Goal: Task Accomplishment & Management: Manage account settings

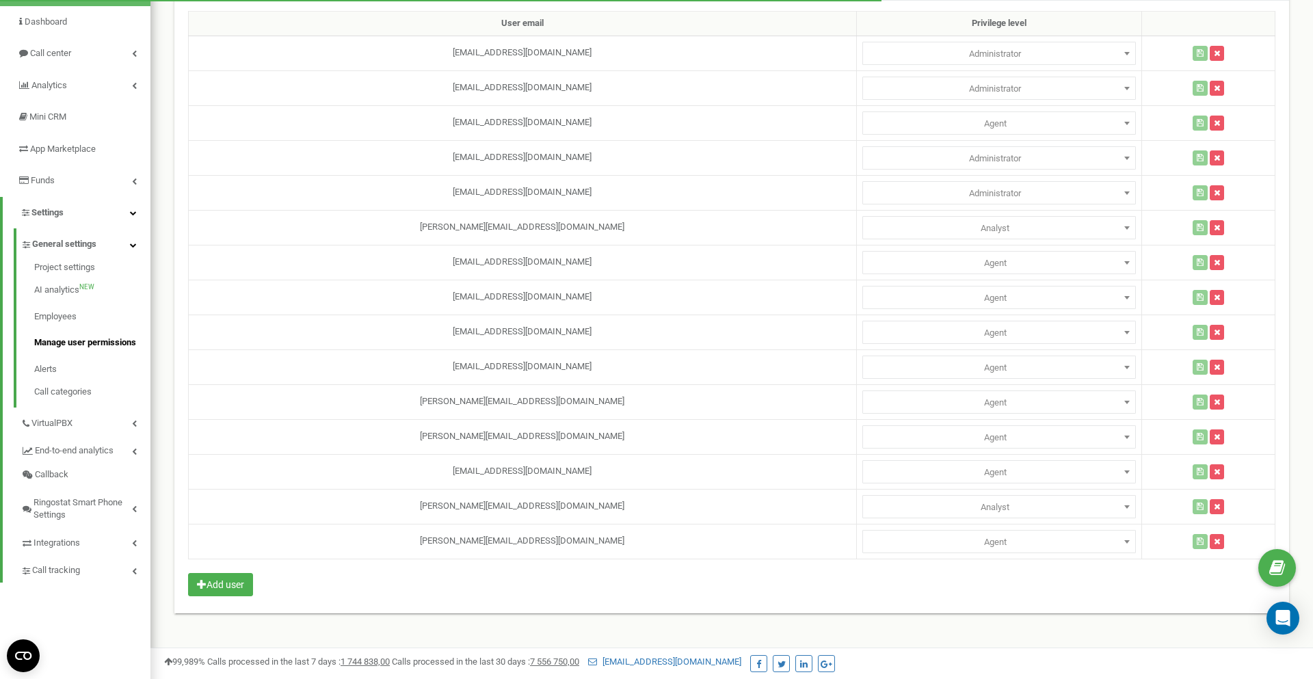
scroll to position [142, 0]
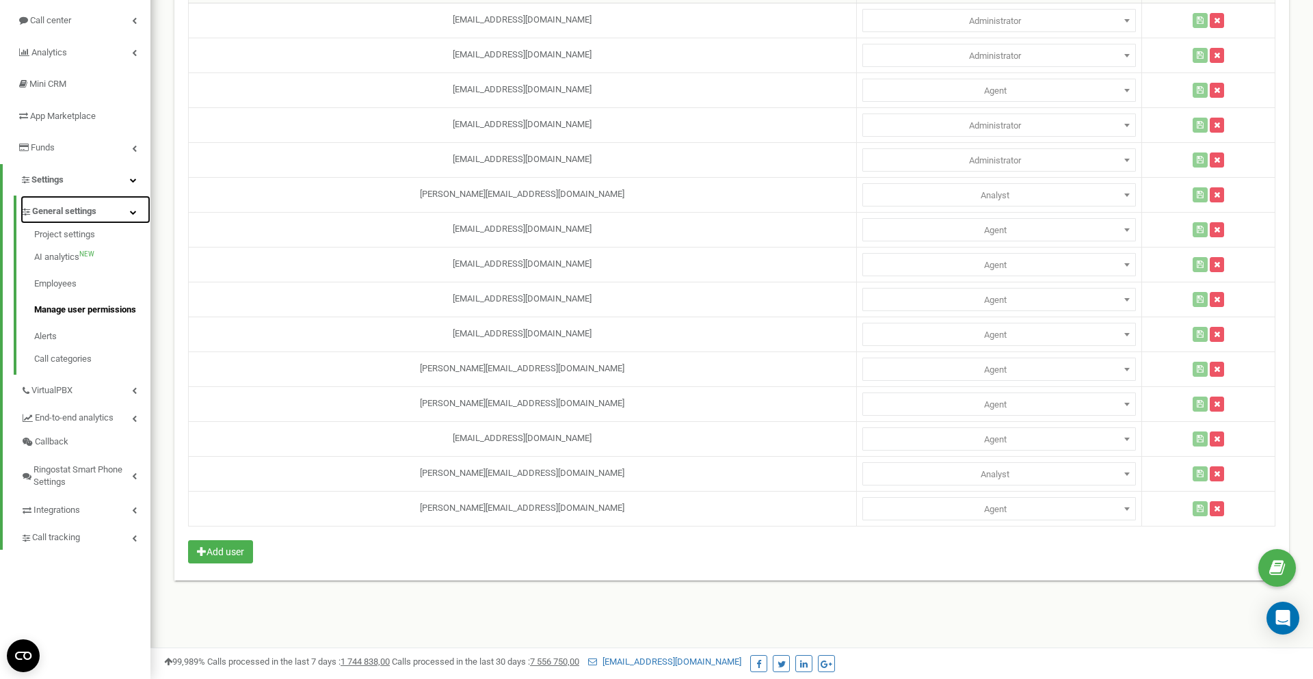
click at [131, 213] on icon at bounding box center [133, 212] width 7 height 7
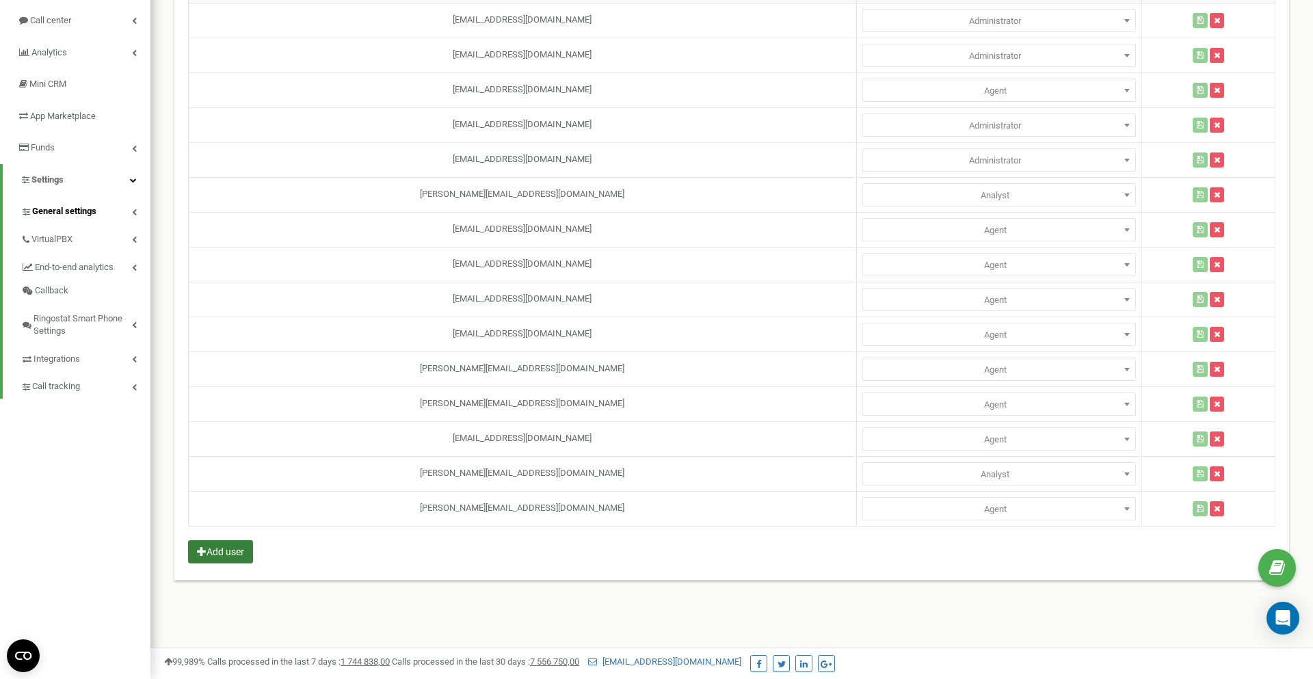
click at [245, 556] on button "Add user" at bounding box center [220, 551] width 65 height 23
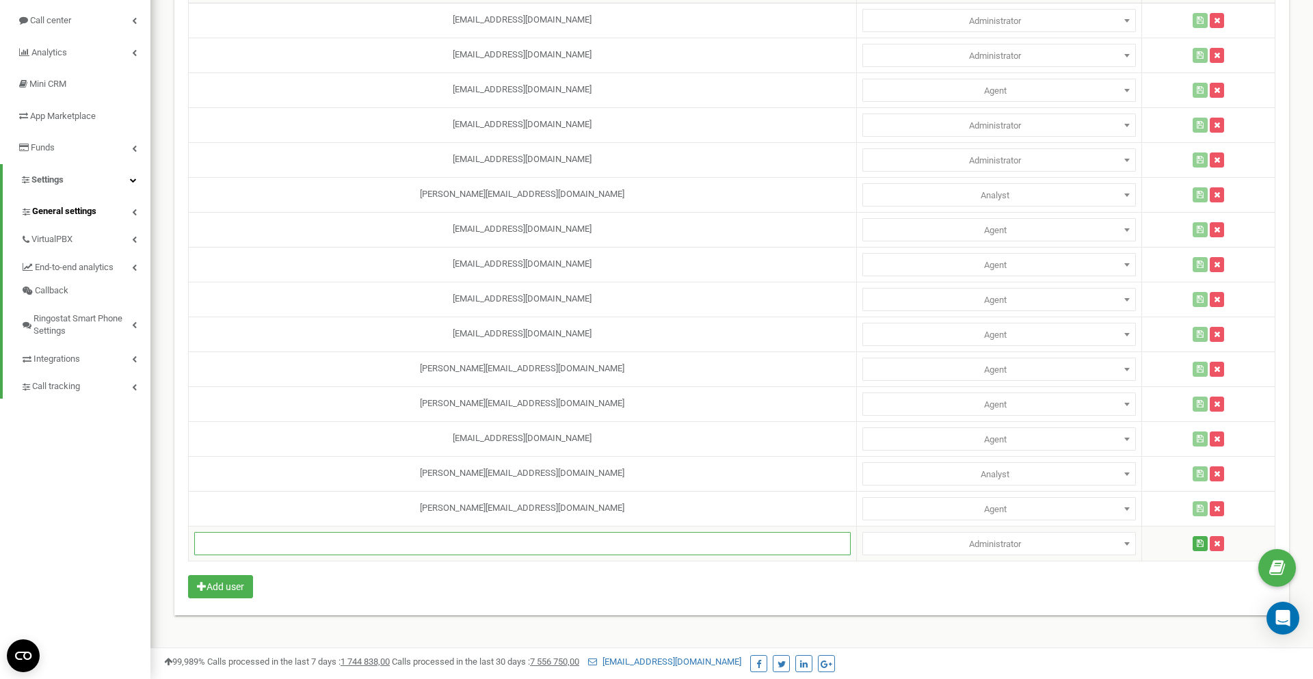
click at [476, 550] on input "text" at bounding box center [522, 543] width 657 height 23
click at [943, 555] on td "Administrator Analyst Administrator" at bounding box center [998, 543] width 285 height 35
click at [1214, 542] on icon "button" at bounding box center [1217, 544] width 6 height 8
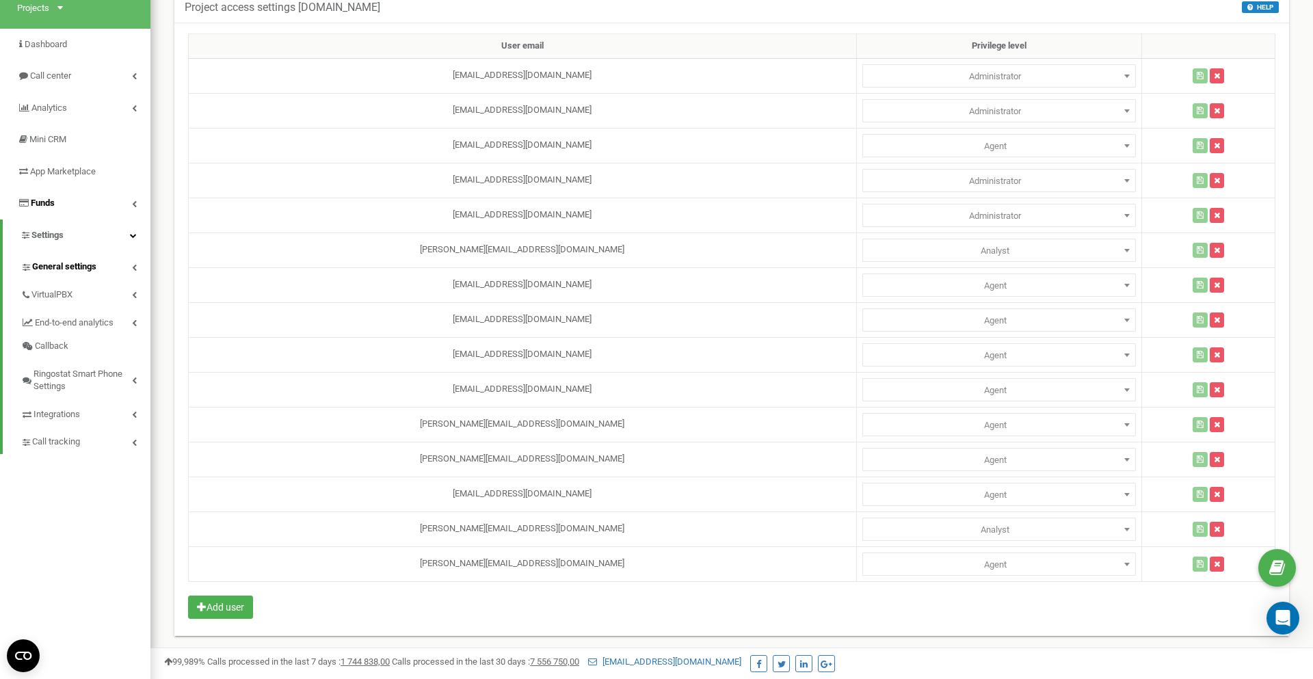
scroll to position [0, 0]
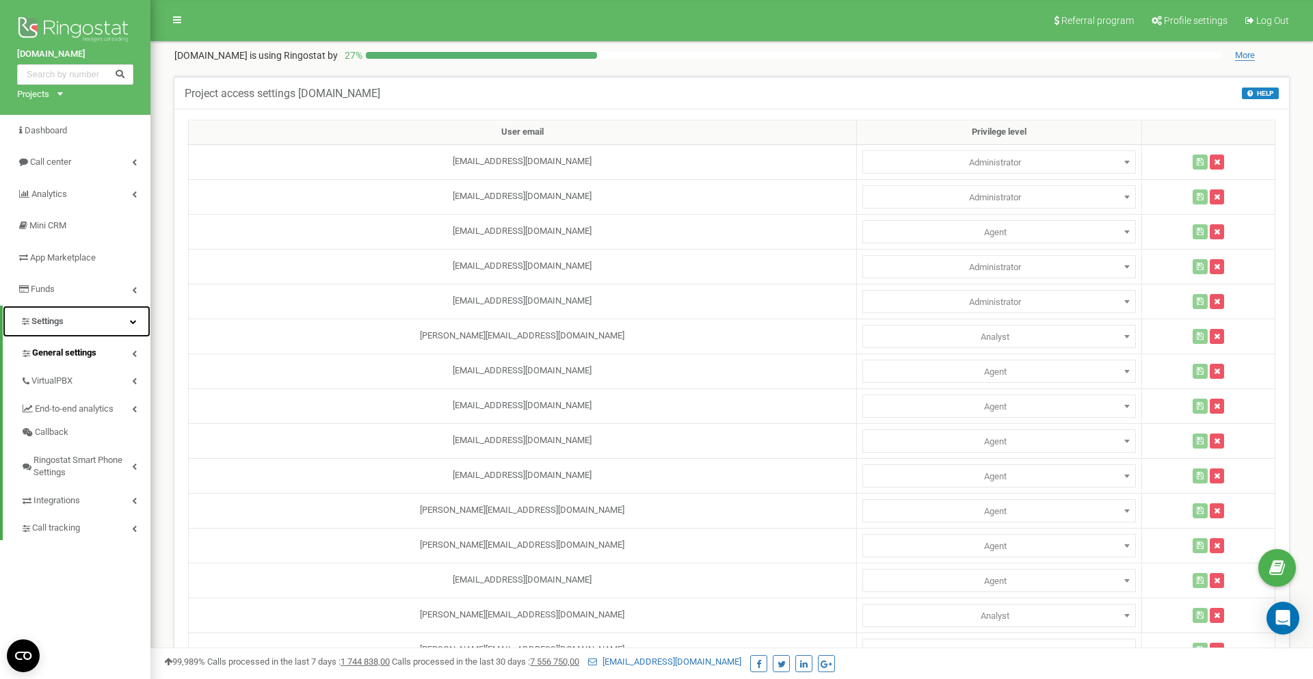
click at [137, 319] on link "Settings" at bounding box center [77, 322] width 148 height 32
click at [105, 326] on link "Settings" at bounding box center [75, 322] width 150 height 32
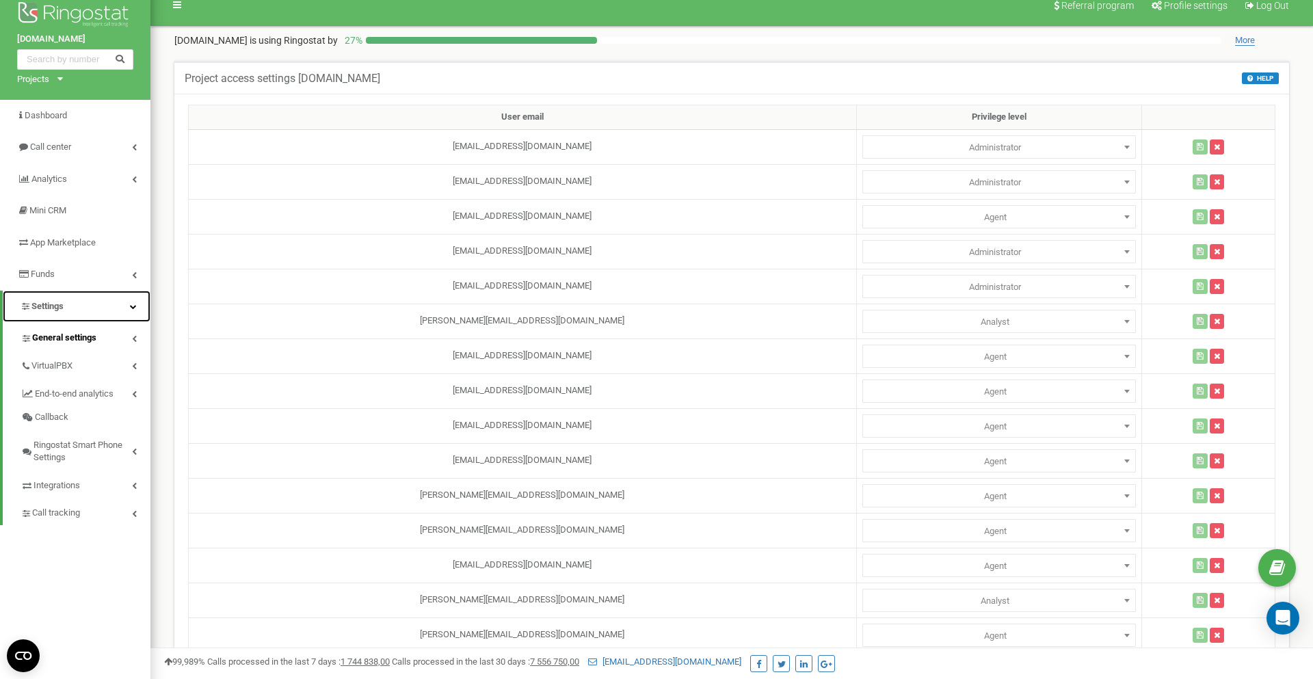
scroll to position [18, 0]
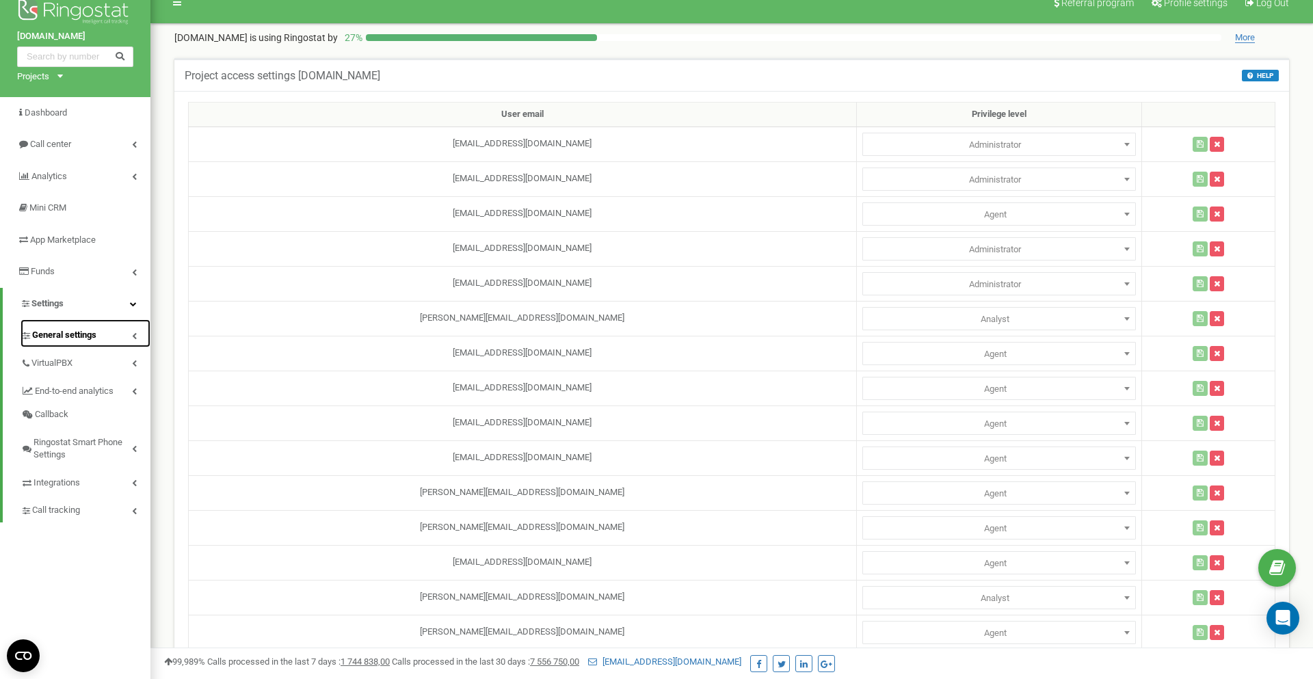
click at [140, 328] on link "General settings" at bounding box center [86, 333] width 130 height 28
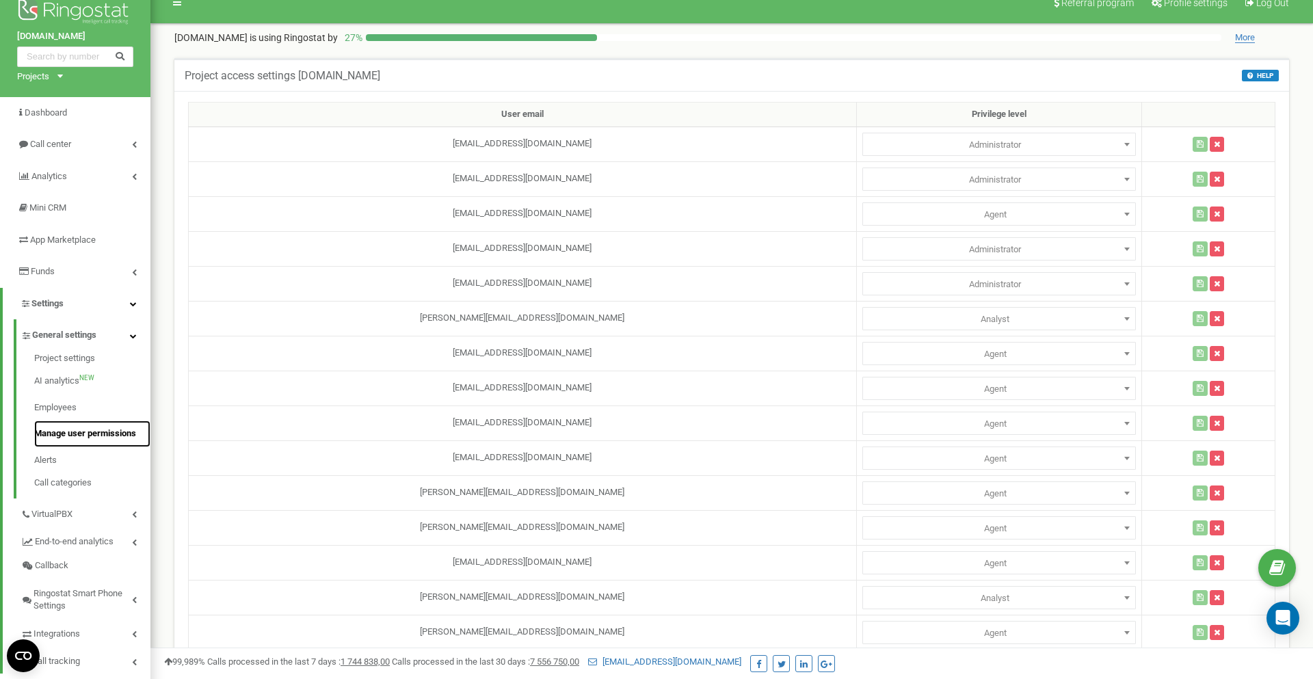
click at [75, 431] on link "Manage user permissions" at bounding box center [92, 434] width 116 height 27
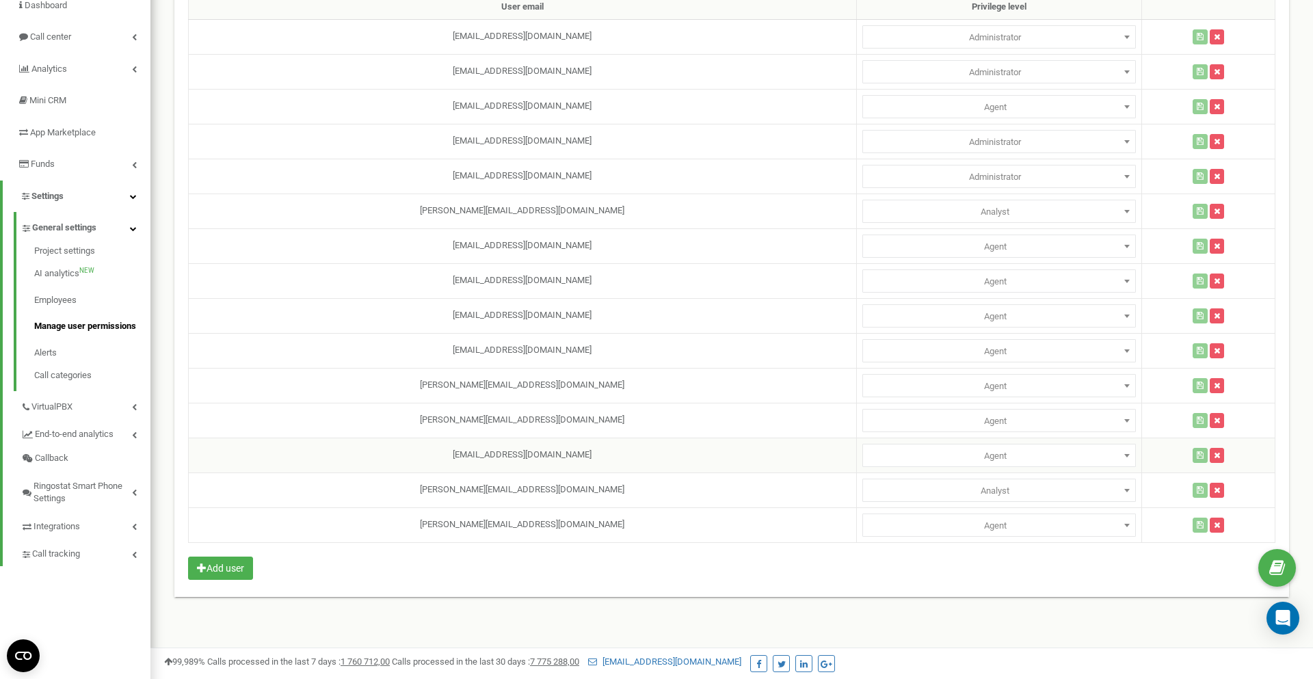
scroll to position [142, 0]
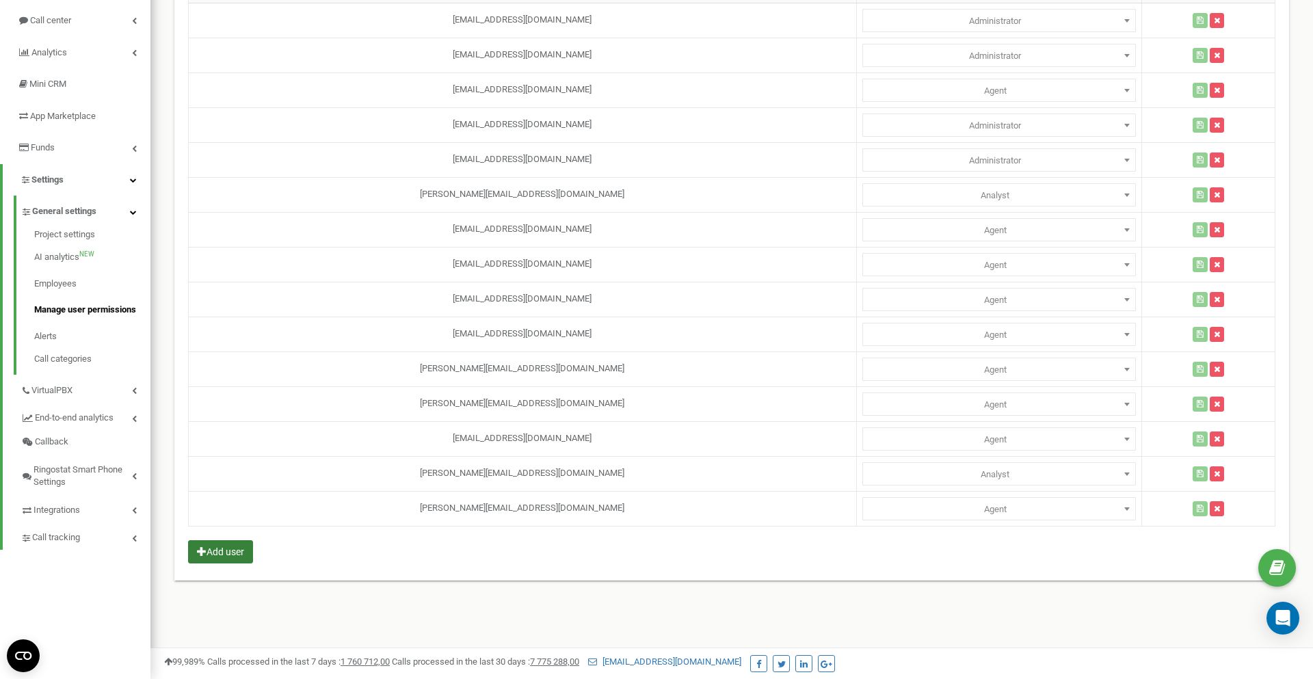
click at [229, 560] on button "Add user" at bounding box center [220, 551] width 65 height 23
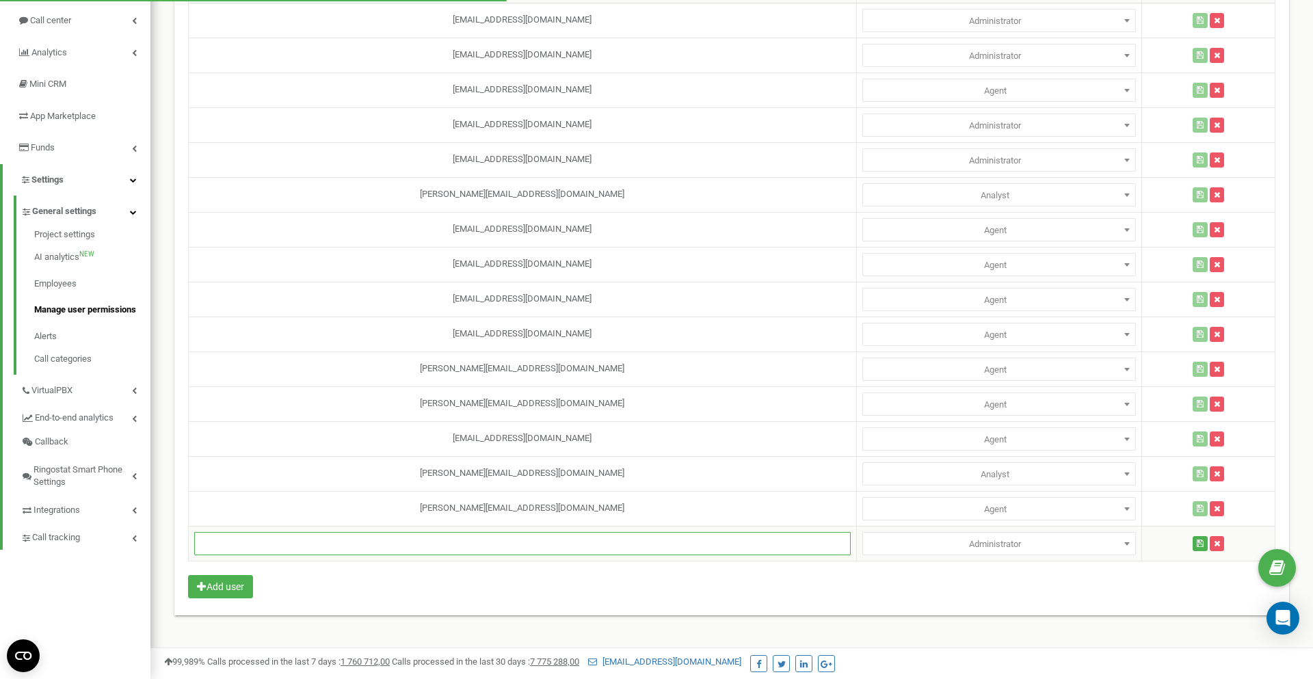
click at [484, 554] on input "text" at bounding box center [522, 543] width 657 height 23
click at [317, 591] on div "User email Privilege level [EMAIL_ADDRESS][DOMAIN_NAME] Administrator Analyst M…" at bounding box center [731, 291] width 1115 height 648
click at [283, 536] on input "text" at bounding box center [522, 543] width 657 height 23
click at [395, 545] on input "text" at bounding box center [522, 543] width 657 height 23
click at [250, 551] on input "text" at bounding box center [522, 543] width 657 height 23
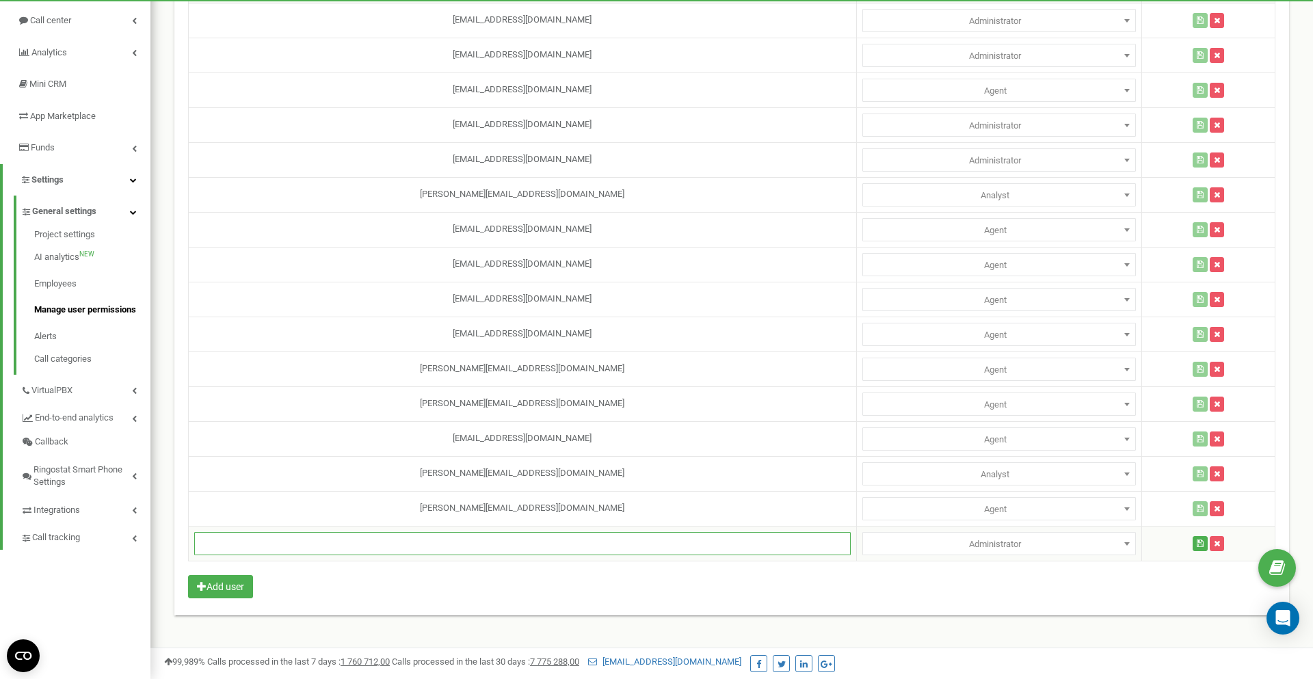
paste input "[PERSON_NAME][EMAIL_ADDRESS][DOMAIN_NAME]"
type input "[PERSON_NAME][EMAIL_ADDRESS][DOMAIN_NAME]"
click at [609, 588] on div "User email Privilege level ascend.ringostat@gmail.com Administrator Analyst Man…" at bounding box center [731, 291] width 1115 height 648
click at [977, 31] on span "Administrator" at bounding box center [999, 21] width 264 height 19
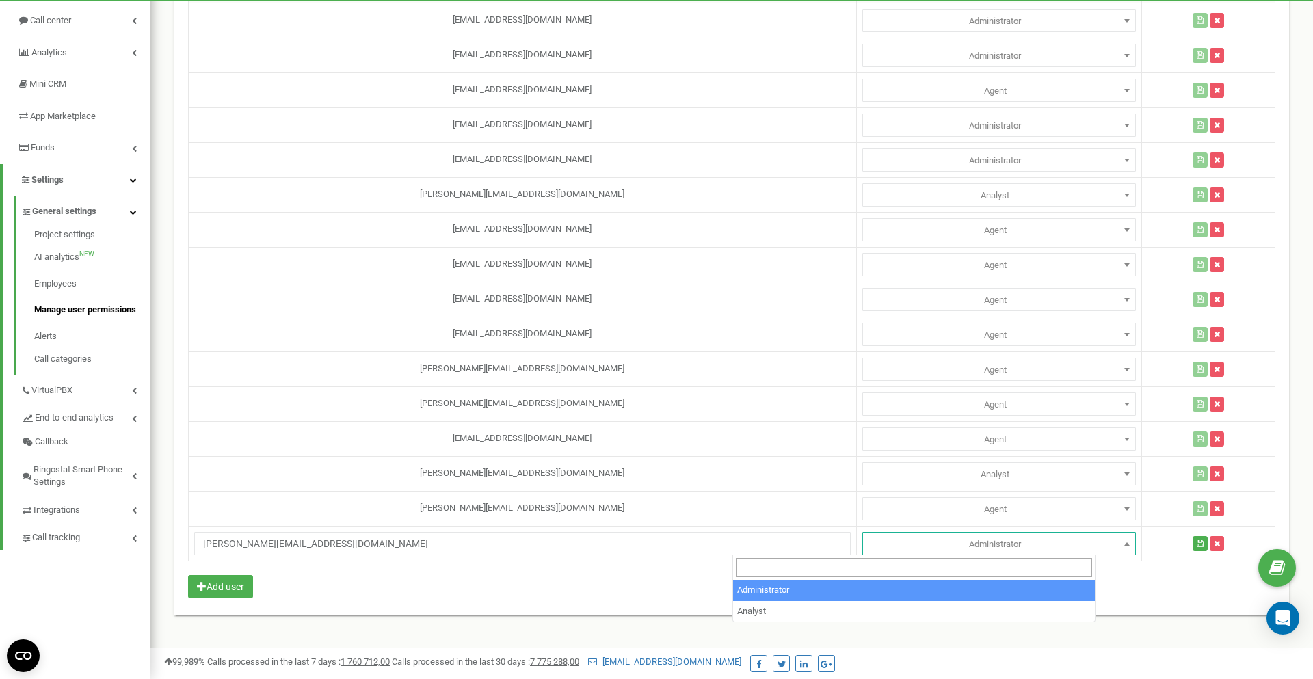
click at [649, 592] on div "User email Privilege level ascend.ringostat@gmail.com Administrator Analyst Man…" at bounding box center [731, 291] width 1115 height 648
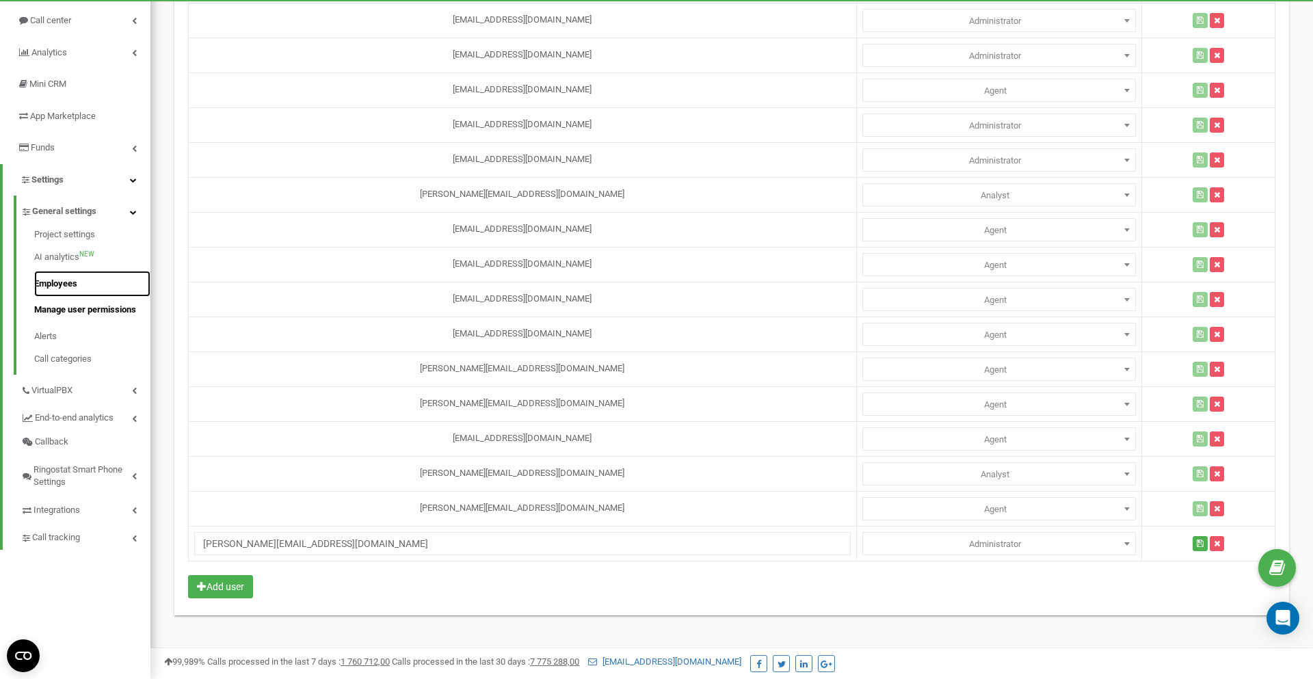
click at [79, 287] on link "Employees" at bounding box center [92, 284] width 116 height 27
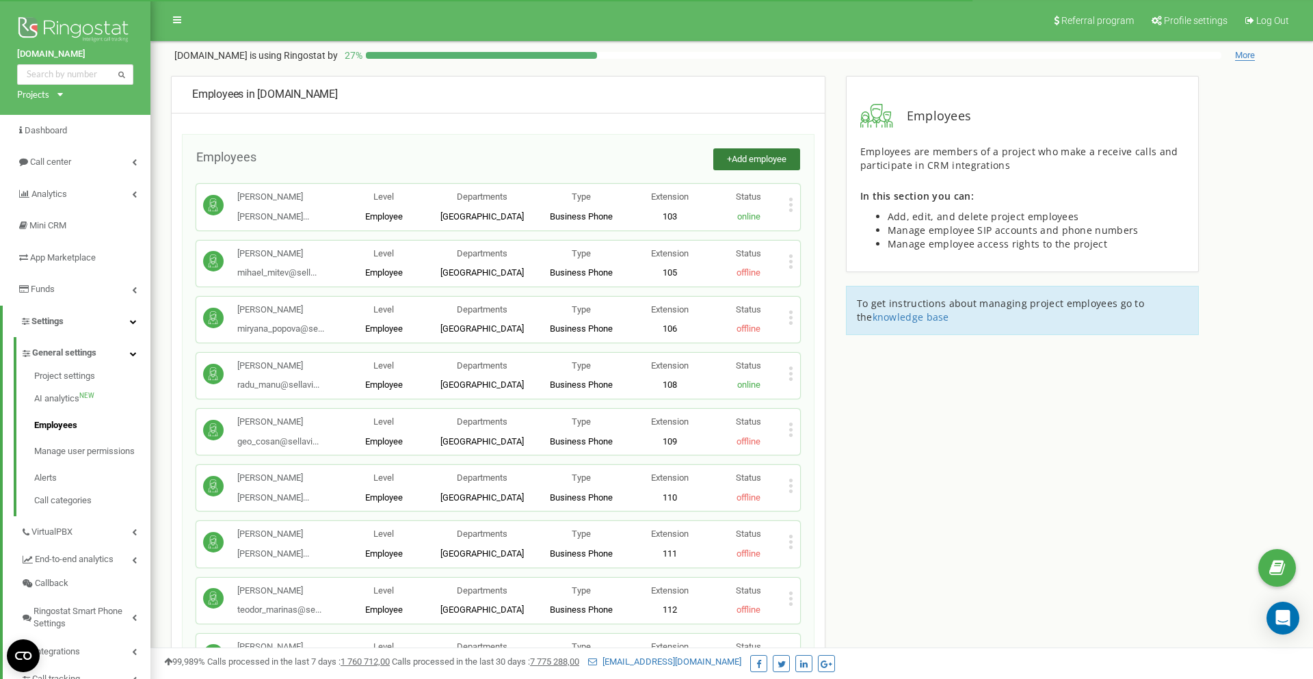
click at [759, 155] on span "Add employee" at bounding box center [759, 159] width 55 height 10
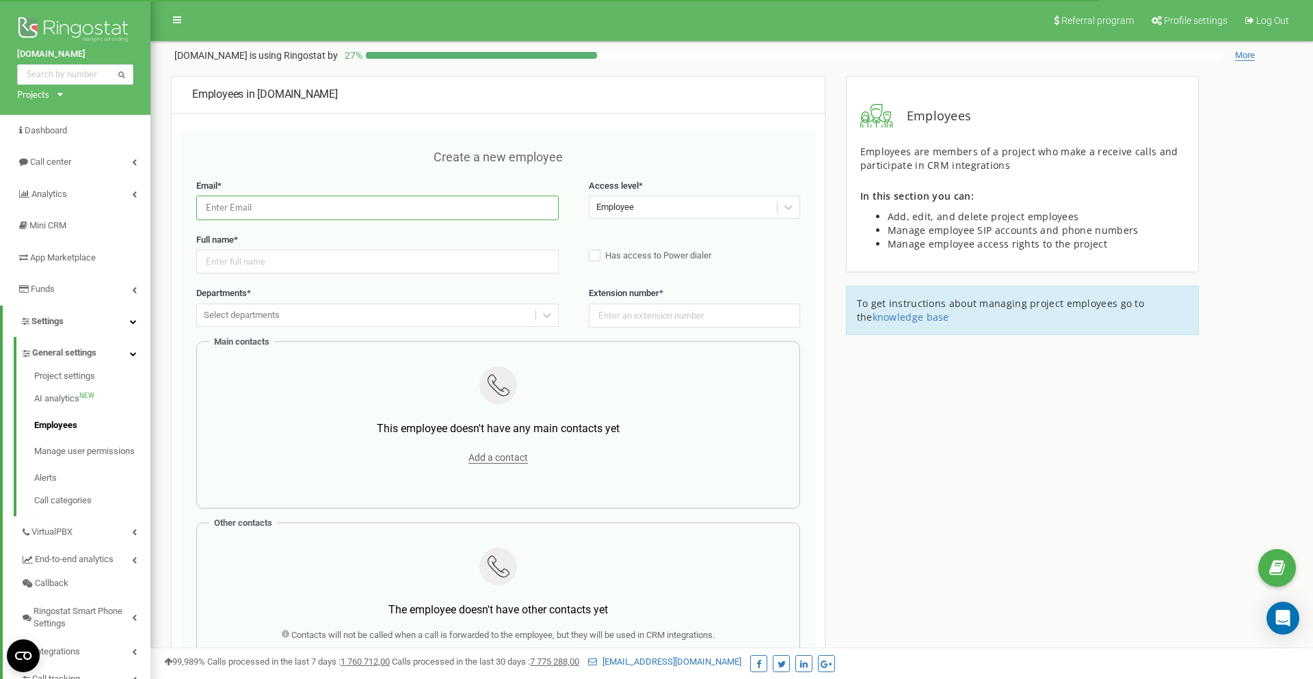
click at [326, 209] on input "email" at bounding box center [377, 208] width 363 height 24
paste input "[PERSON_NAME][EMAIL_ADDRESS][DOMAIN_NAME]"
type input "[PERSON_NAME][EMAIL_ADDRESS][DOMAIN_NAME]"
click at [325, 270] on input "text" at bounding box center [377, 262] width 363 height 24
type input "Д"
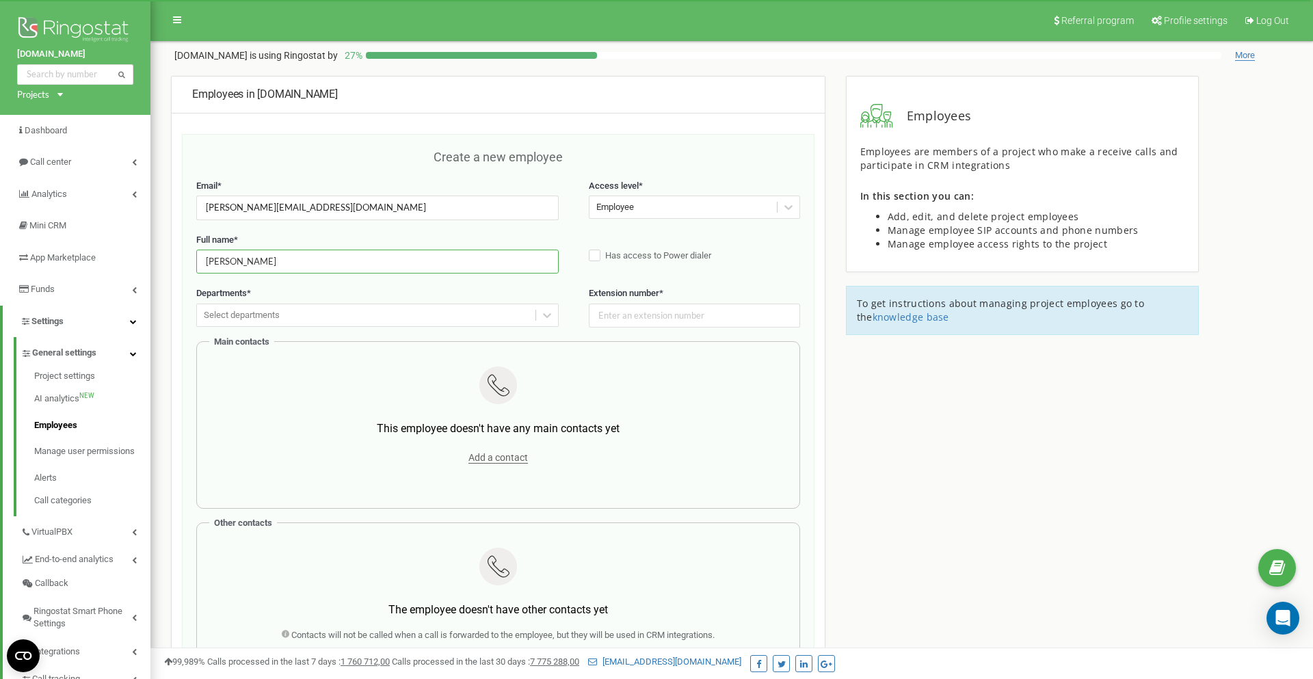
type input "Diana Stoilova"
click at [635, 207] on div "Employee" at bounding box center [683, 207] width 187 height 21
click at [594, 375] on div at bounding box center [499, 387] width 562 height 41
click at [629, 327] on div at bounding box center [694, 316] width 211 height 24
type input "114"
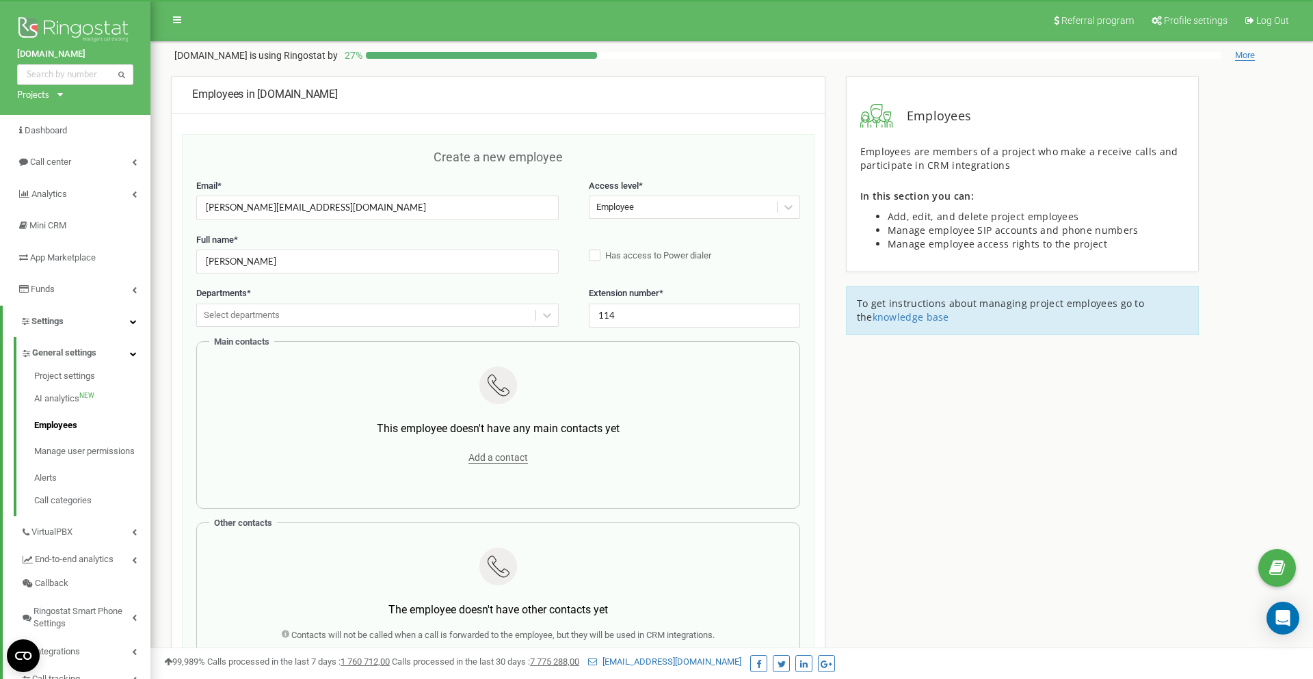
click at [395, 341] on div "Main contacts This employee doesn't have any main contacts yet Add a contact" at bounding box center [498, 425] width 604 height 168
click at [410, 313] on div "Select departments" at bounding box center [366, 315] width 339 height 21
click at [376, 343] on div "Bulgaria" at bounding box center [377, 342] width 363 height 24
click at [677, 386] on div at bounding box center [499, 387] width 562 height 41
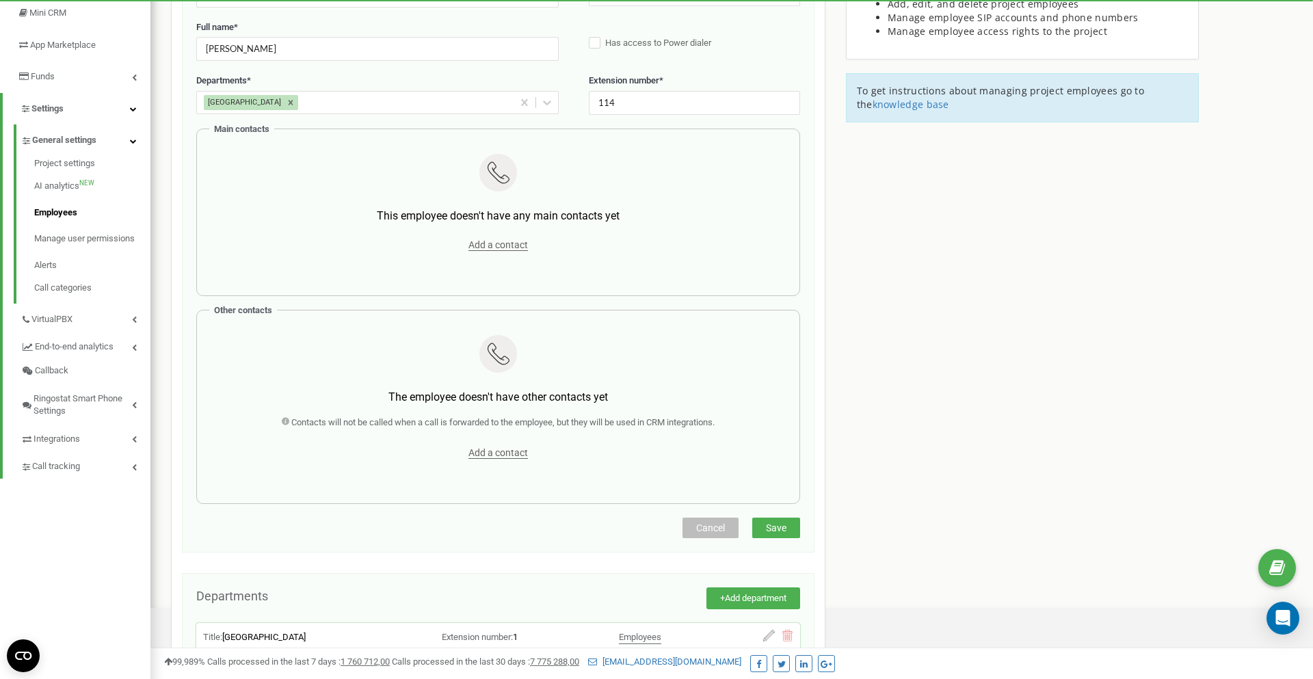
scroll to position [360, 0]
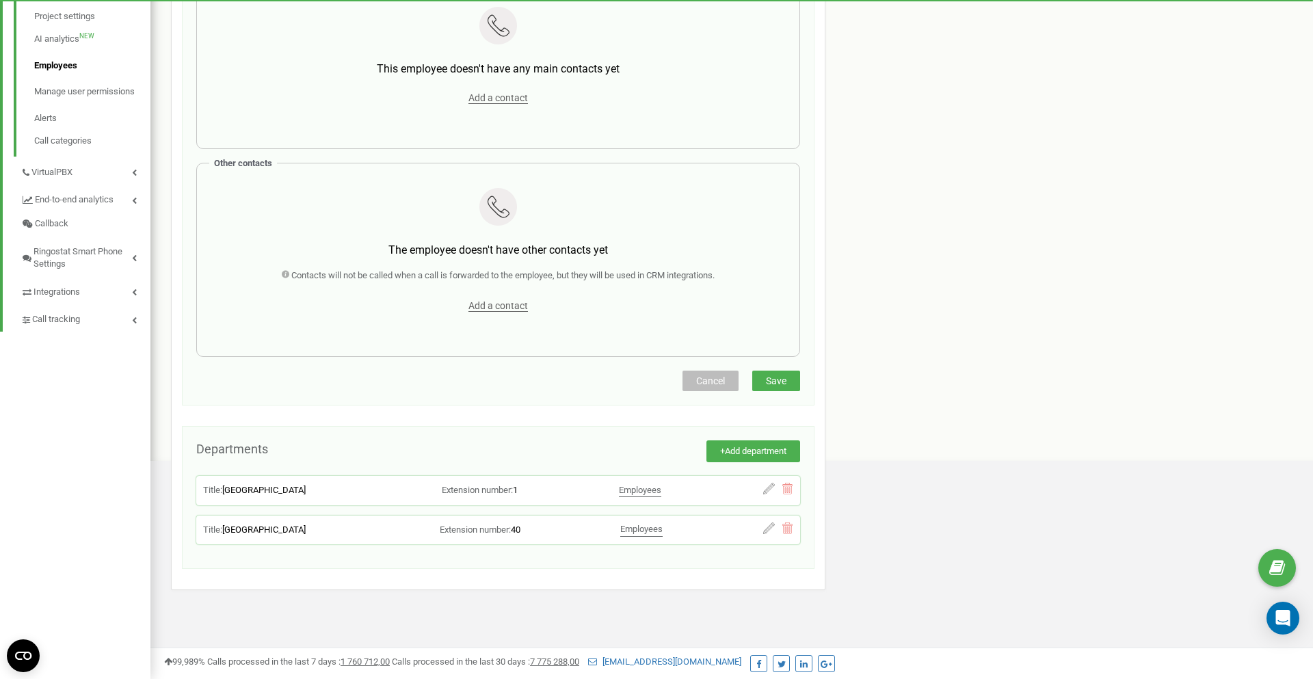
click at [771, 378] on span "Save" at bounding box center [776, 381] width 21 height 11
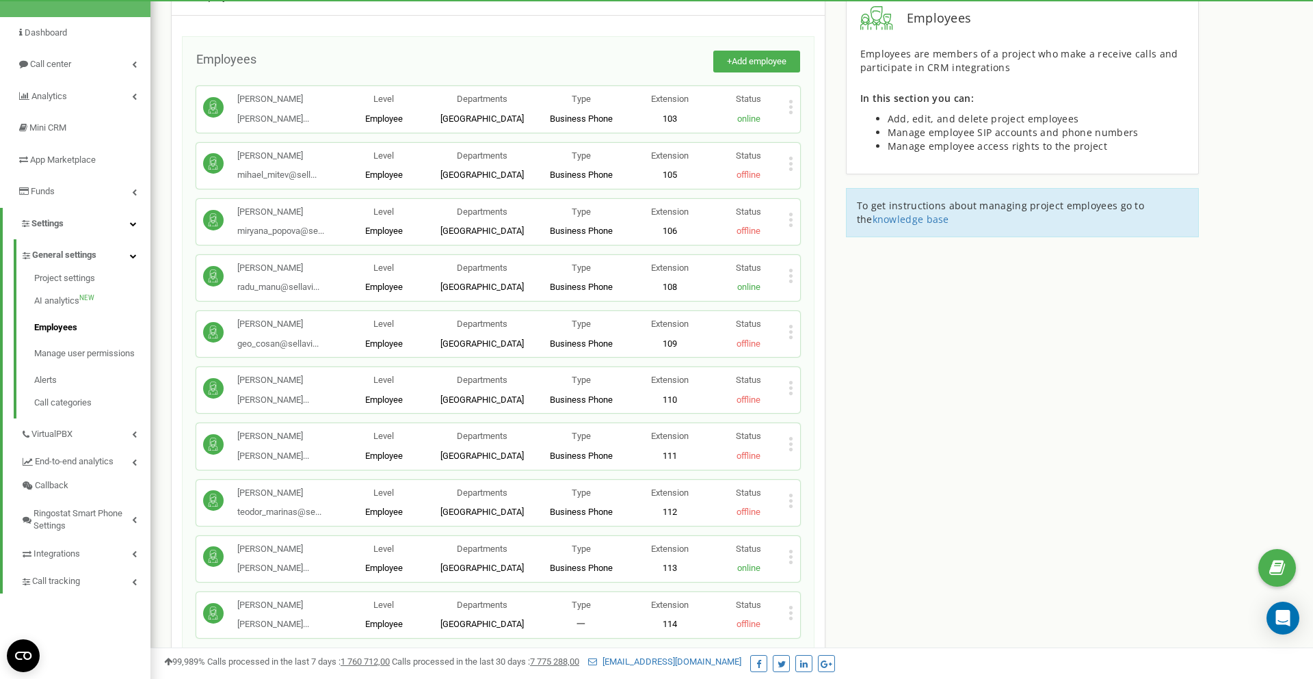
scroll to position [205, 0]
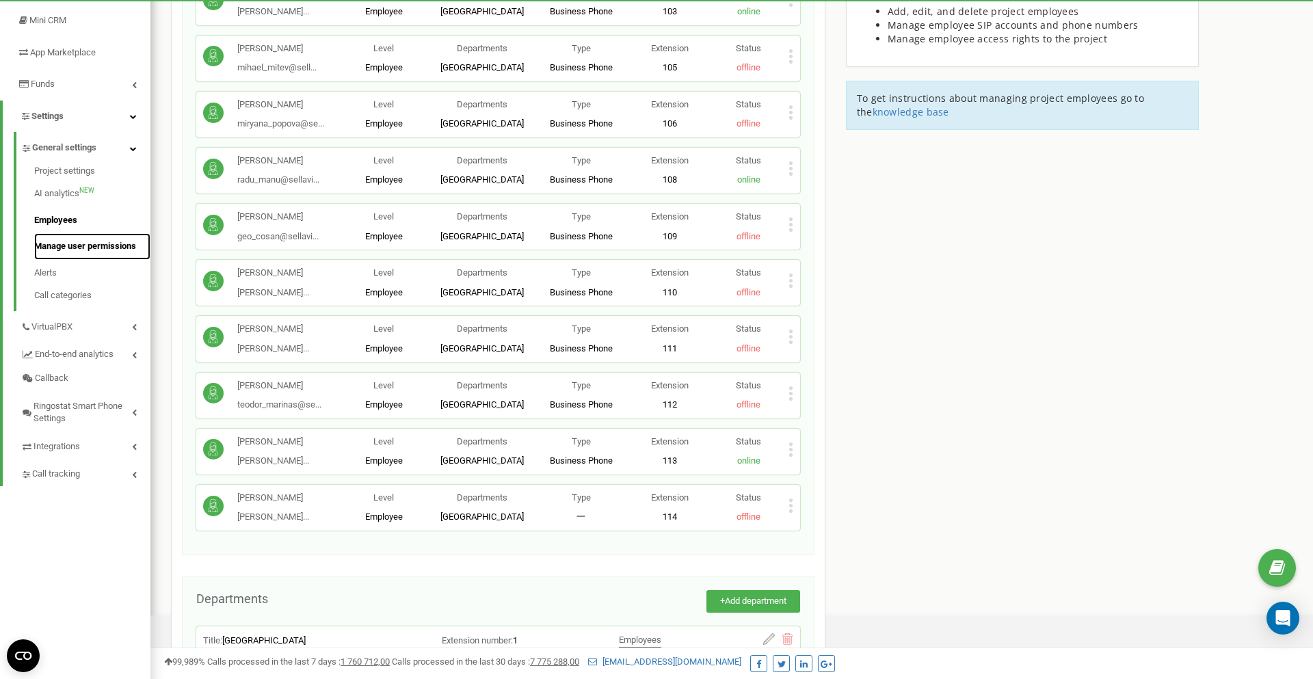
click at [62, 240] on link "Manage user permissions" at bounding box center [92, 246] width 116 height 27
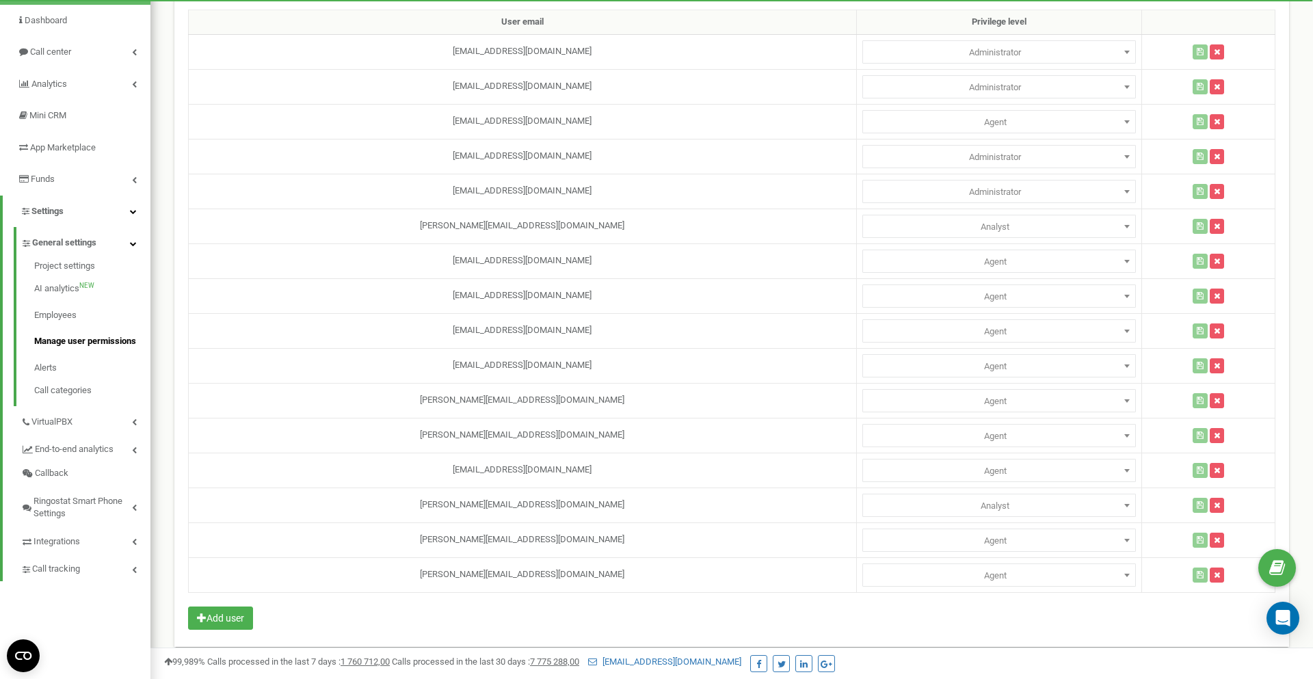
scroll to position [114, 0]
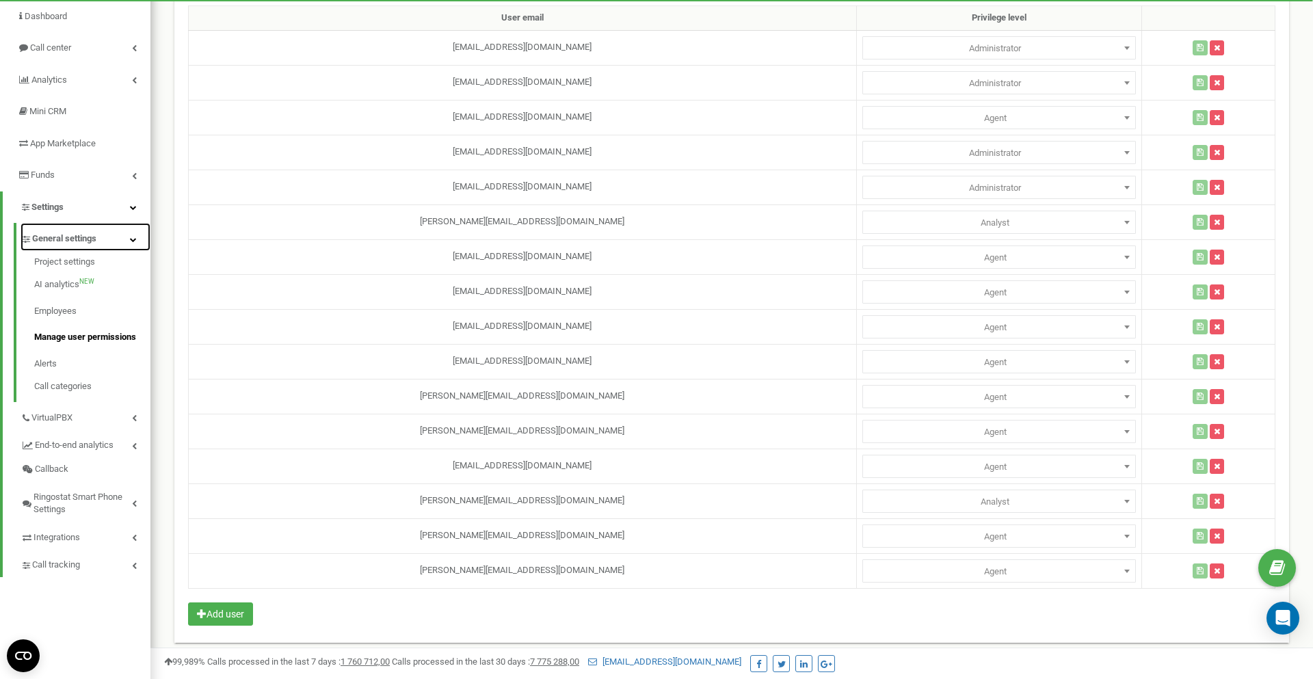
drag, startPoint x: 135, startPoint y: 244, endPoint x: 106, endPoint y: 243, distance: 28.7
click at [135, 244] on link "General settings" at bounding box center [86, 237] width 130 height 28
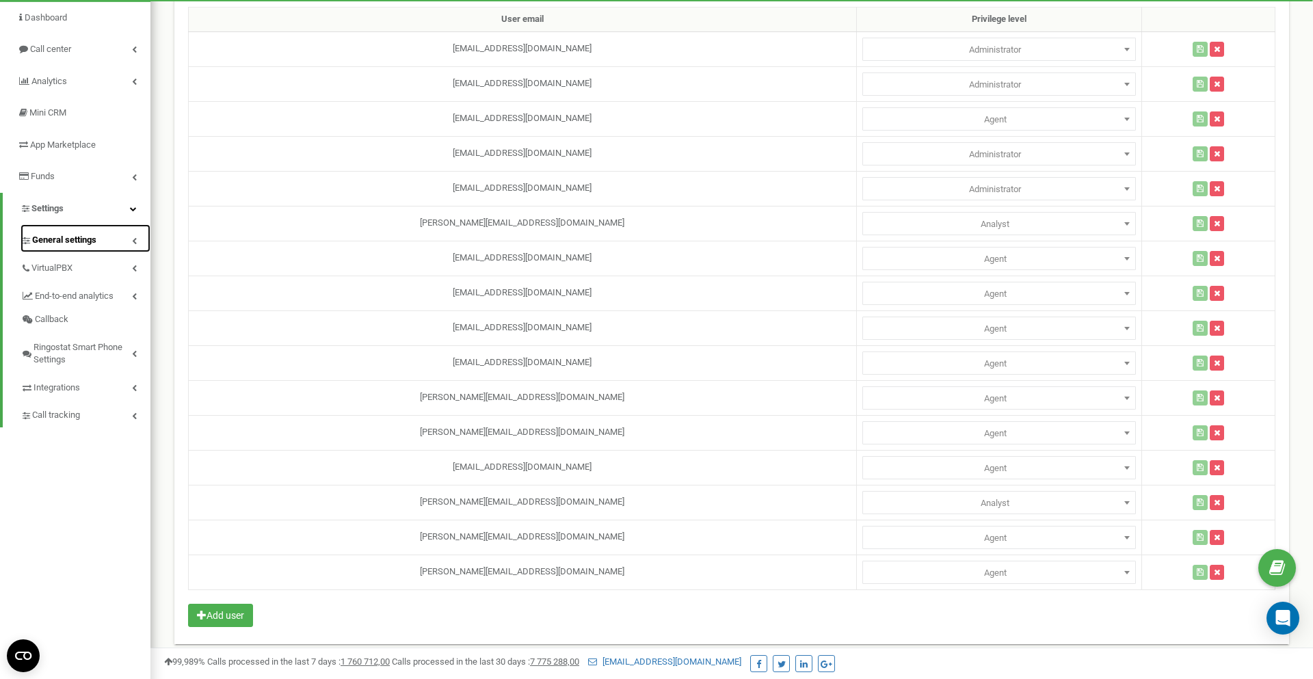
scroll to position [0, 0]
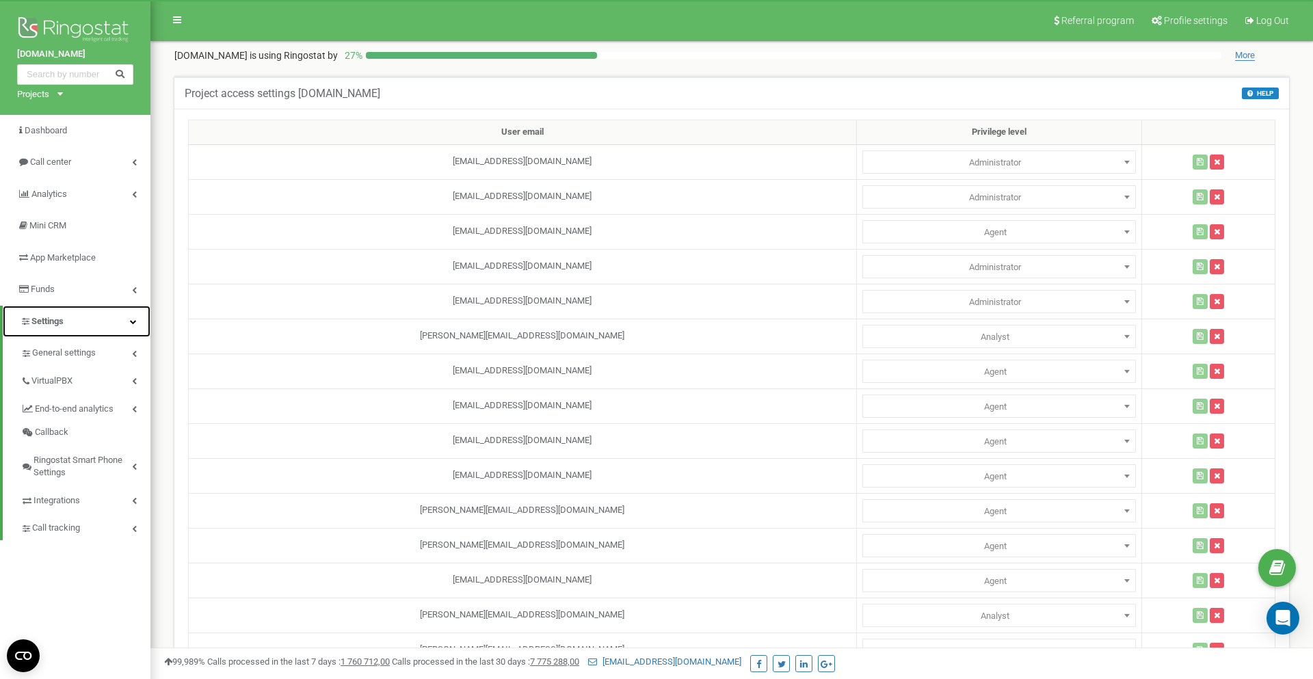
click at [137, 320] on link "Settings" at bounding box center [77, 322] width 148 height 32
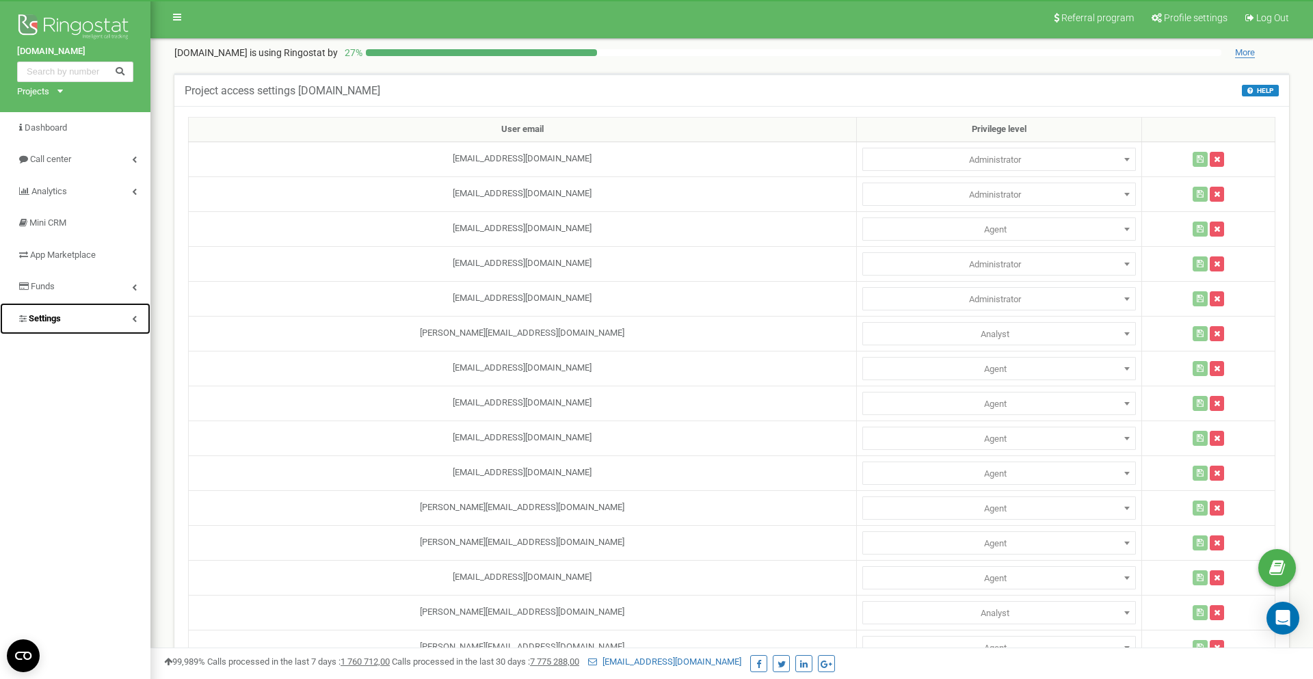
click at [137, 320] on link "Settings" at bounding box center [75, 319] width 150 height 32
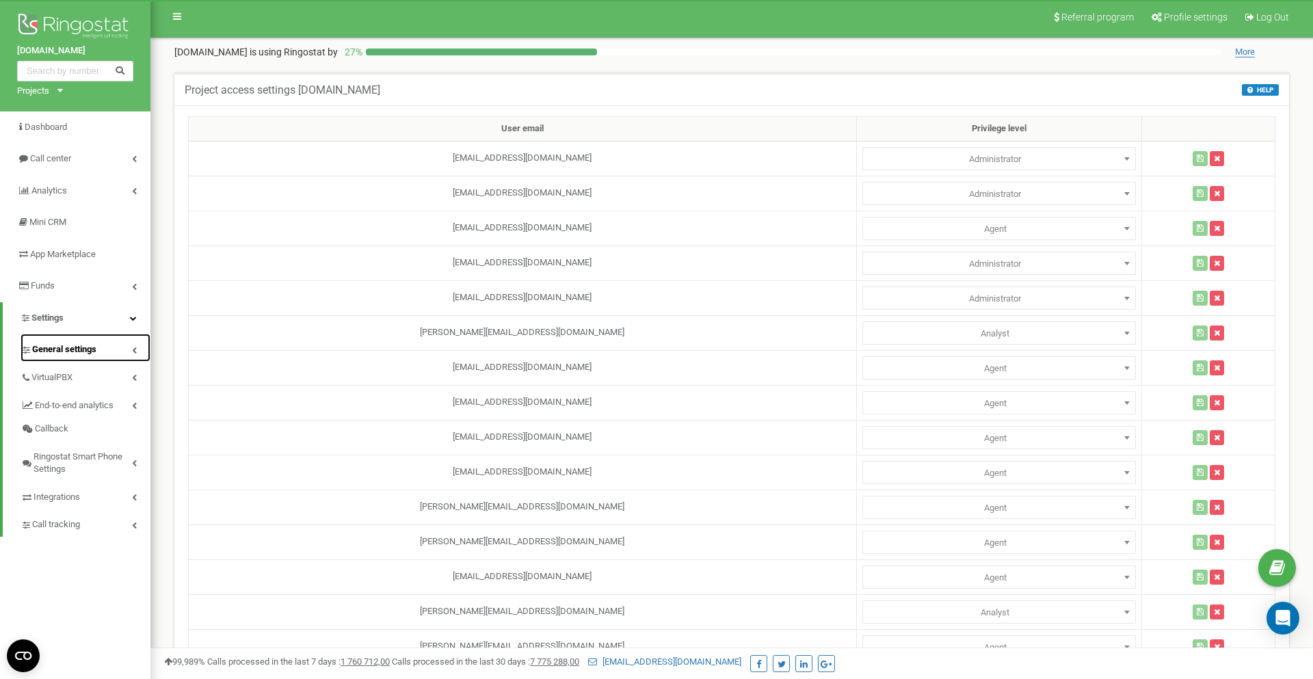
click at [130, 355] on link "General settings" at bounding box center [86, 348] width 130 height 28
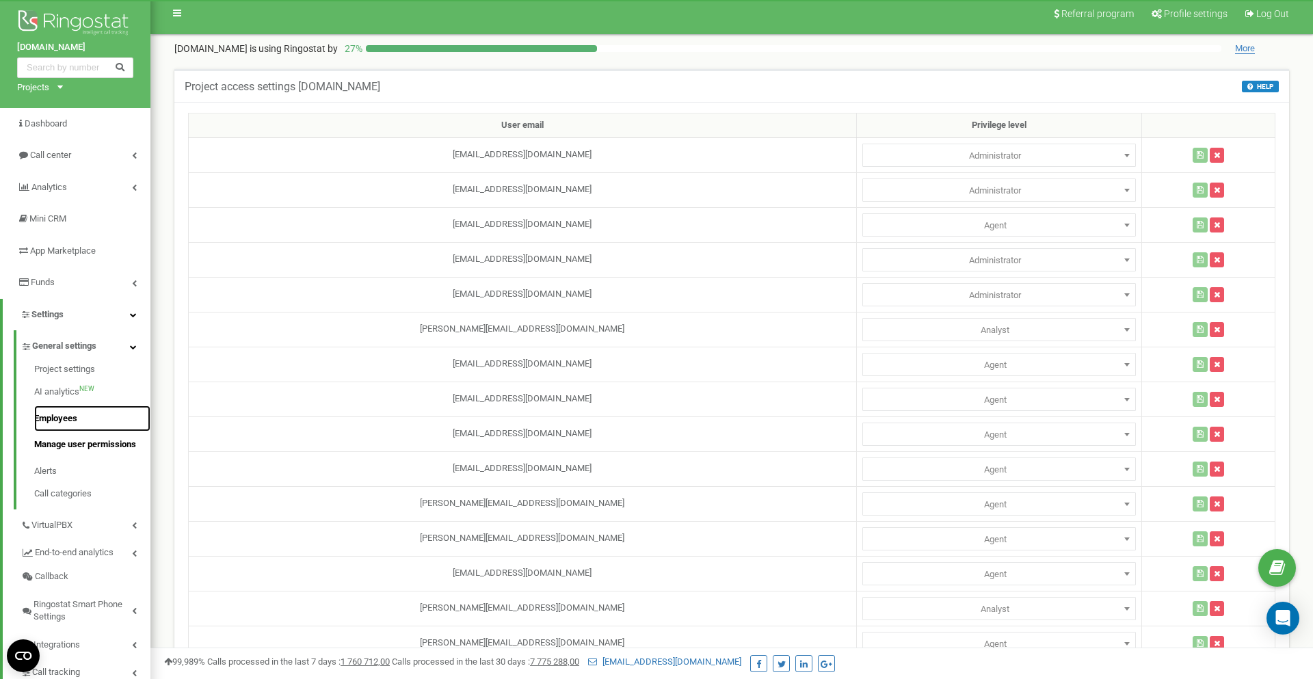
click at [48, 417] on link "Employees" at bounding box center [92, 419] width 116 height 27
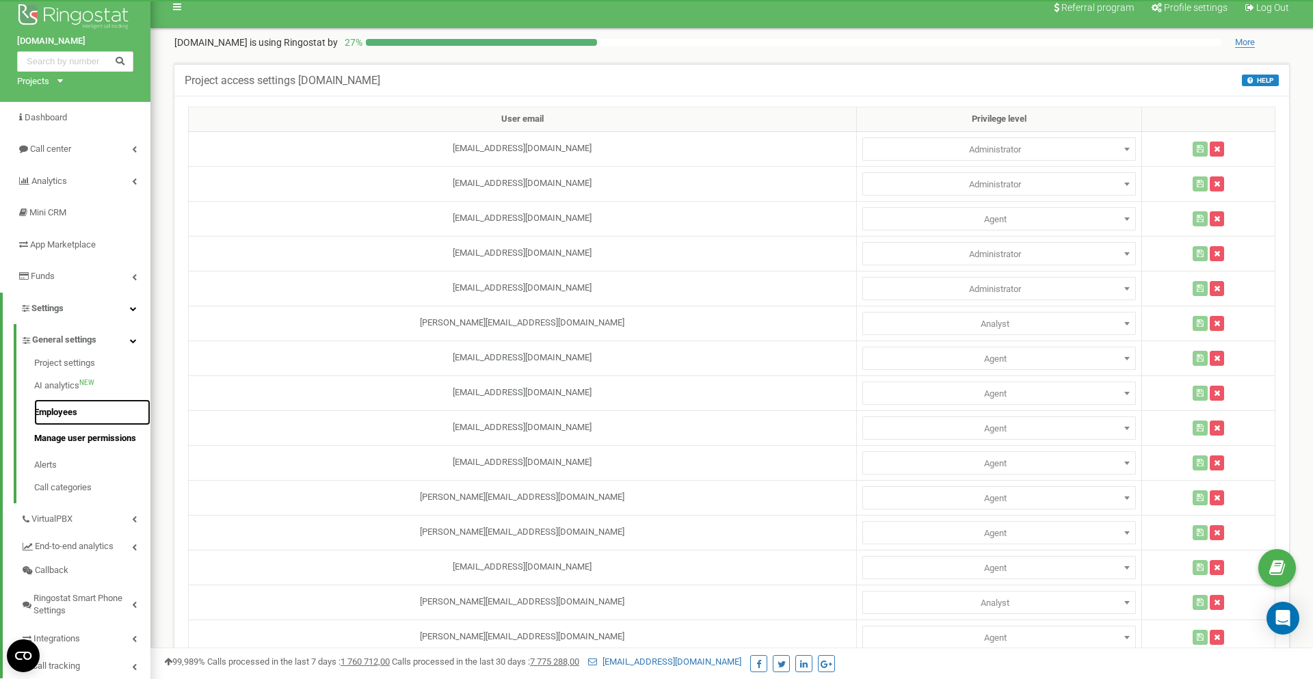
scroll to position [14, 0]
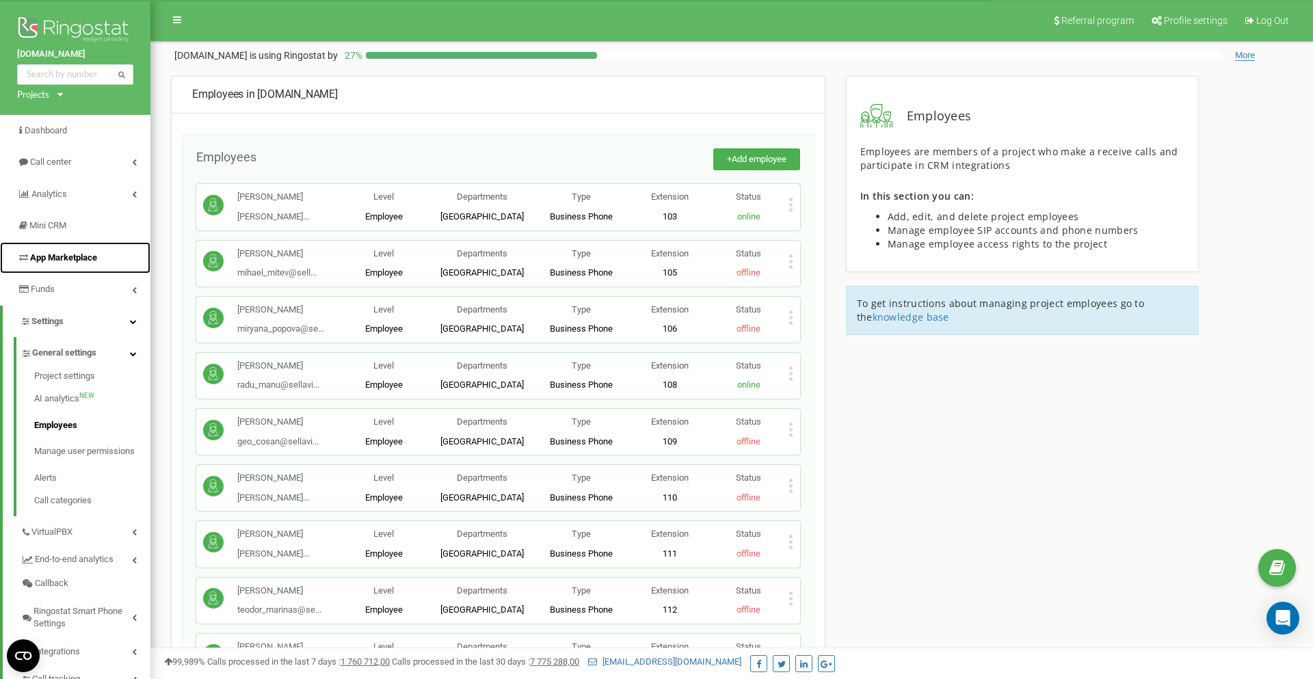
click at [99, 257] on link "App Marketplace" at bounding box center [75, 258] width 150 height 32
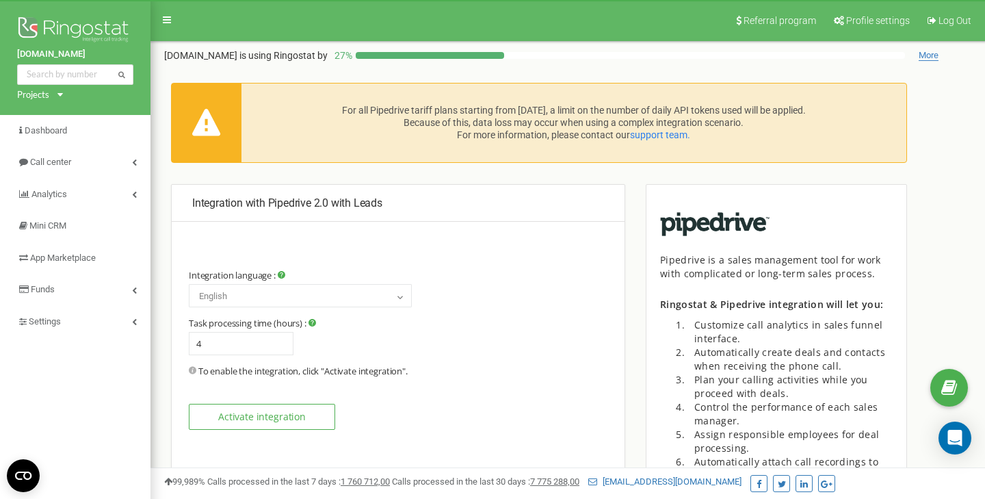
type input "0"
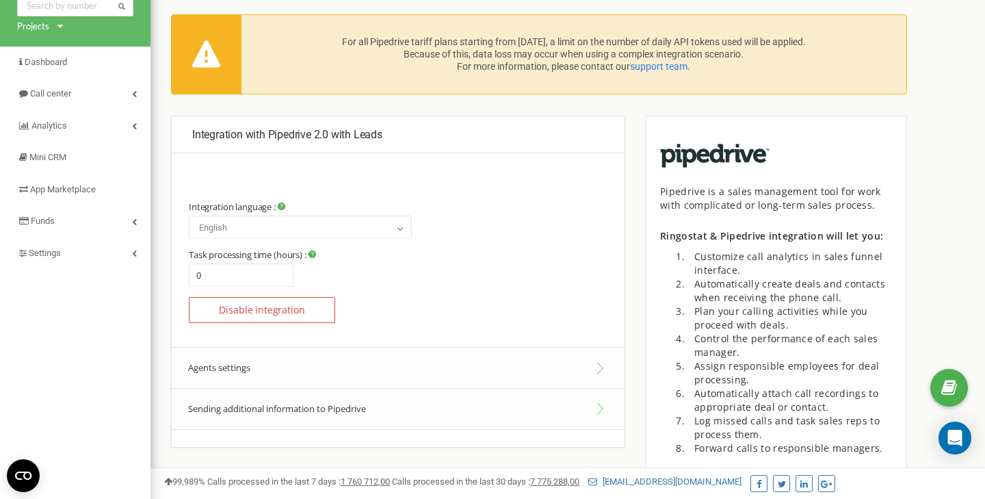
scroll to position [69, 0]
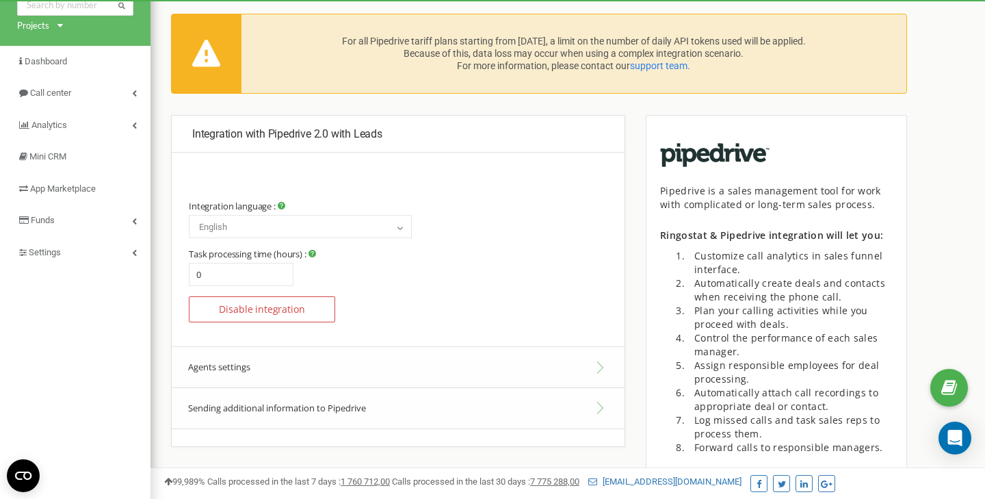
click at [514, 384] on button "Agents settings" at bounding box center [398, 367] width 453 height 42
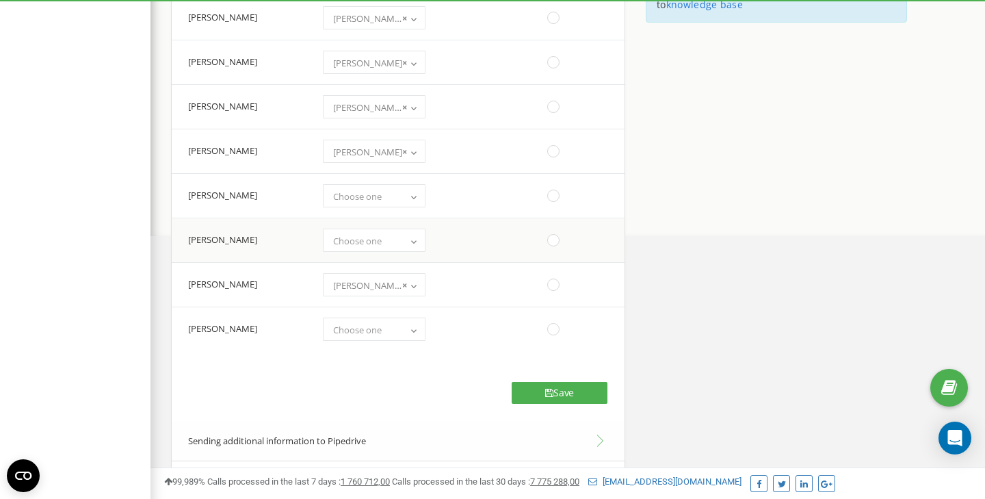
scroll to position [603, 0]
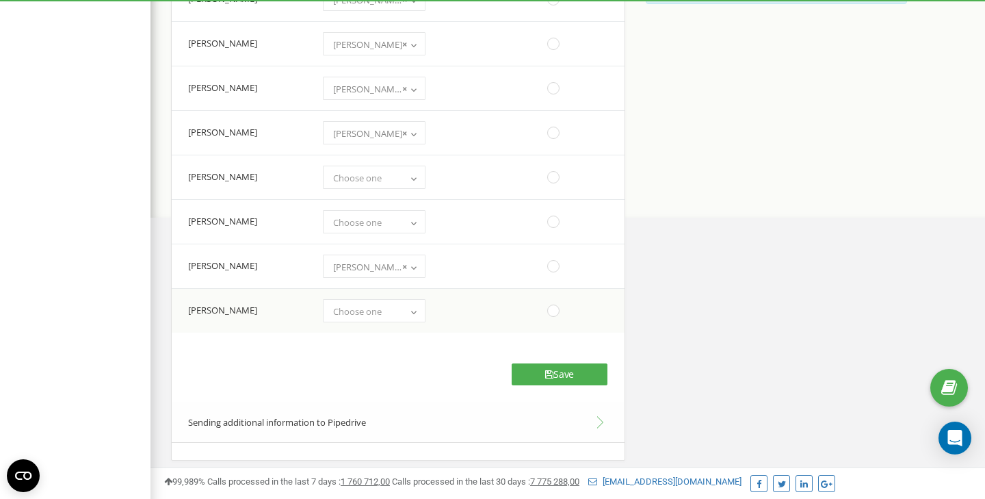
click at [409, 313] on b at bounding box center [413, 311] width 11 height 8
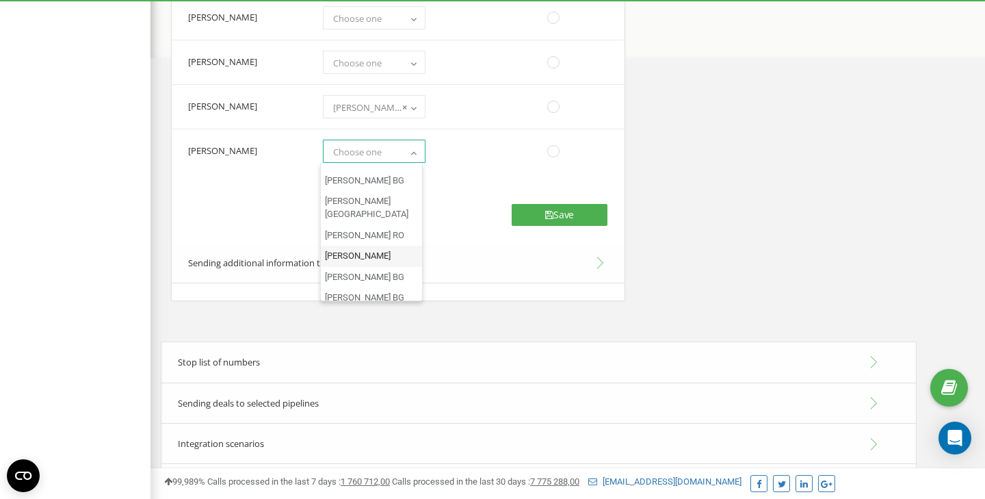
scroll to position [255, 0]
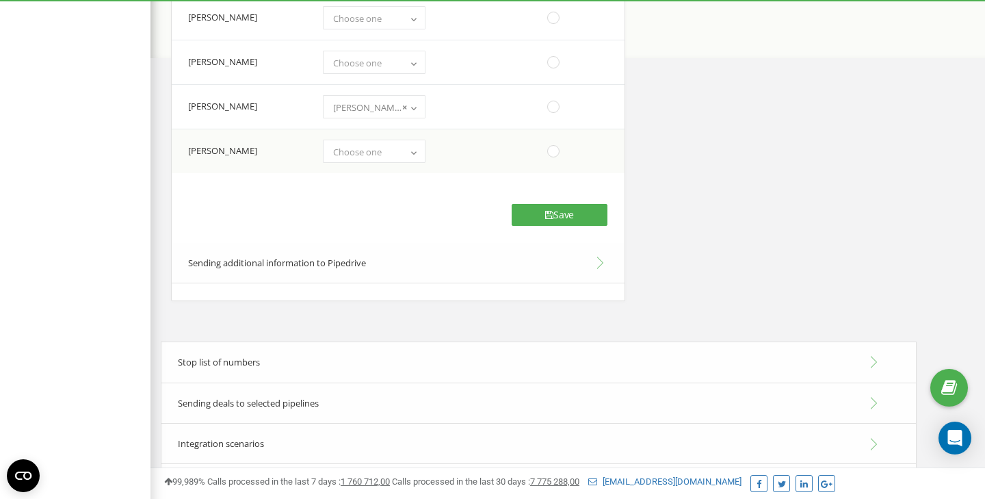
click at [607, 173] on td at bounding box center [570, 151] width 108 height 44
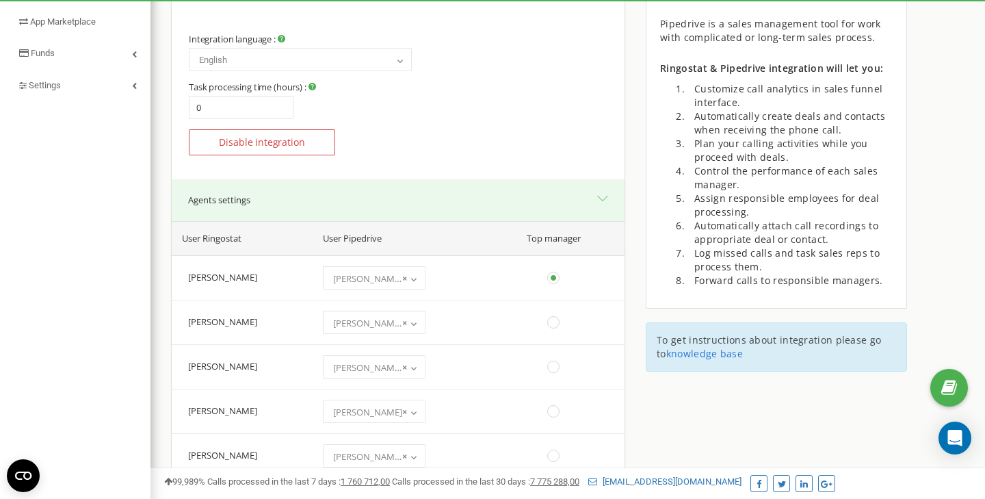
scroll to position [0, 0]
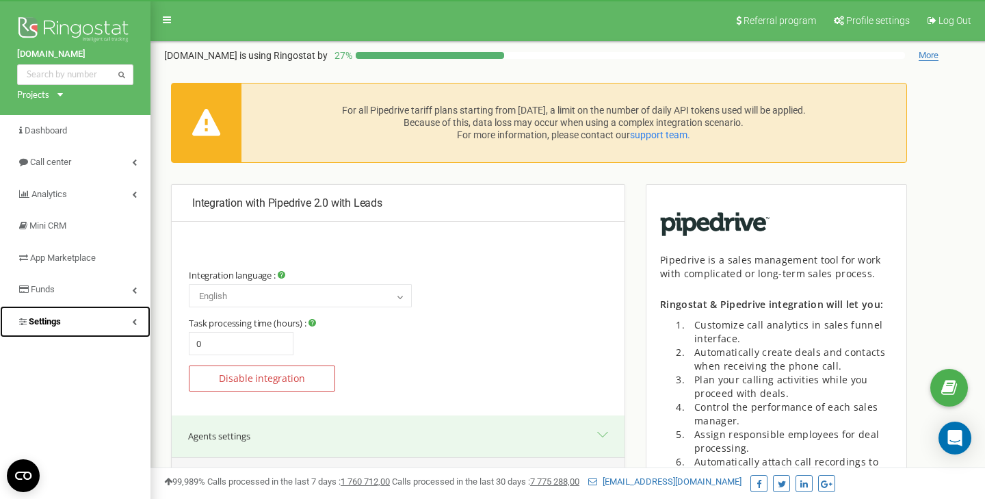
click at [119, 318] on link "Settings" at bounding box center [75, 322] width 150 height 32
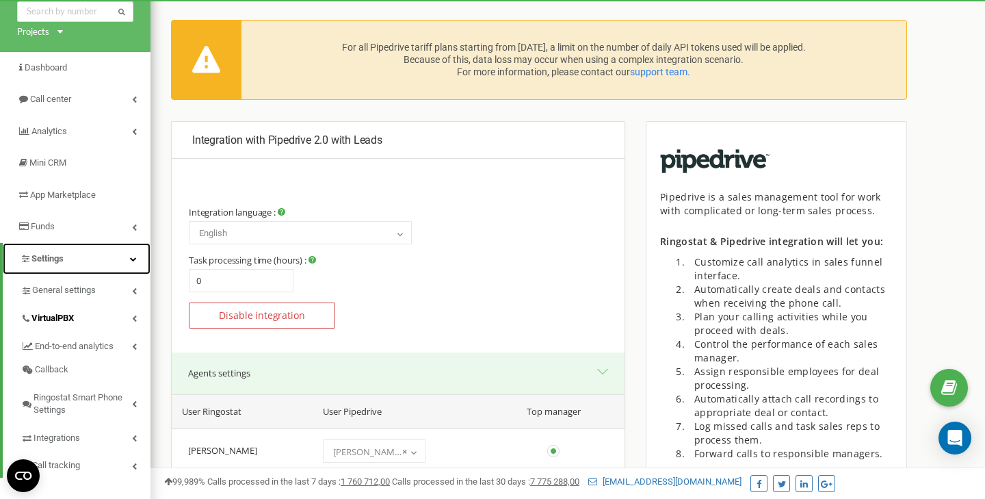
scroll to position [69, 0]
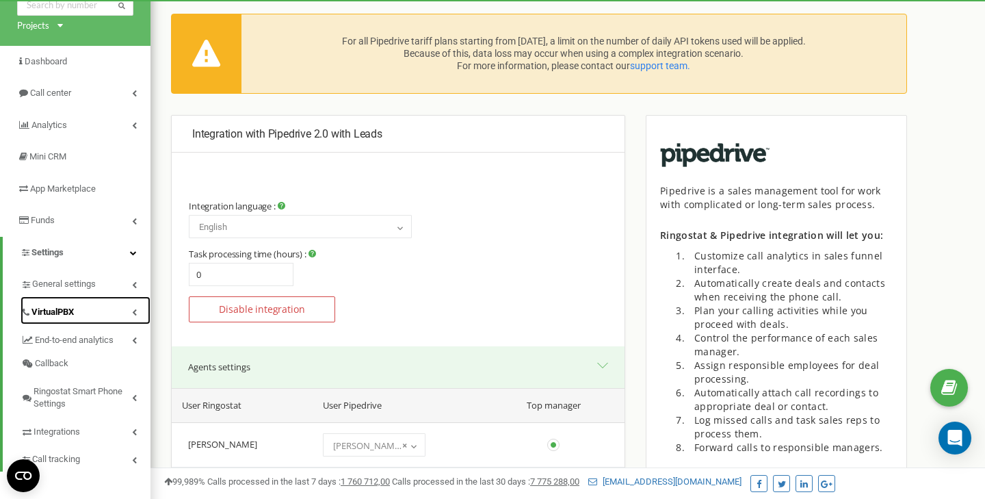
click at [102, 308] on link "VirtualPBX" at bounding box center [86, 310] width 130 height 28
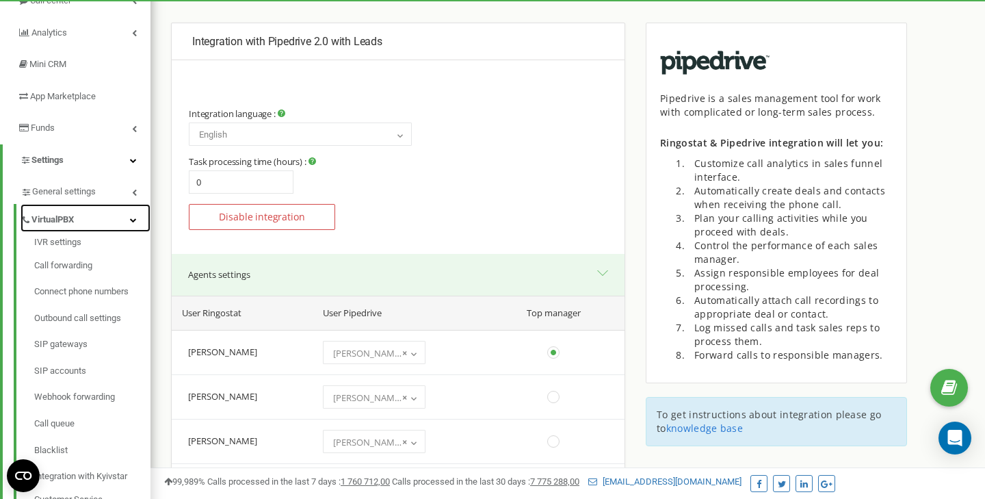
scroll to position [171, 0]
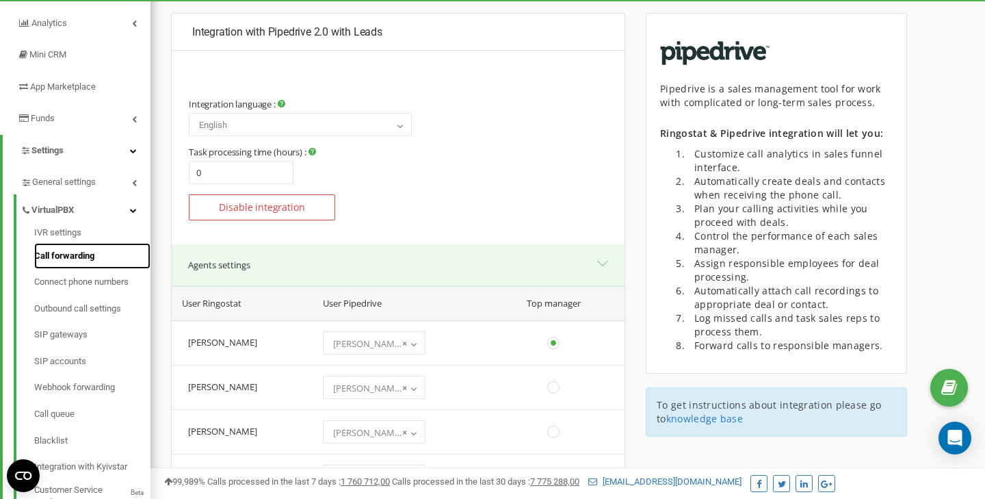
click at [55, 266] on link "Call forwarding" at bounding box center [92, 256] width 116 height 27
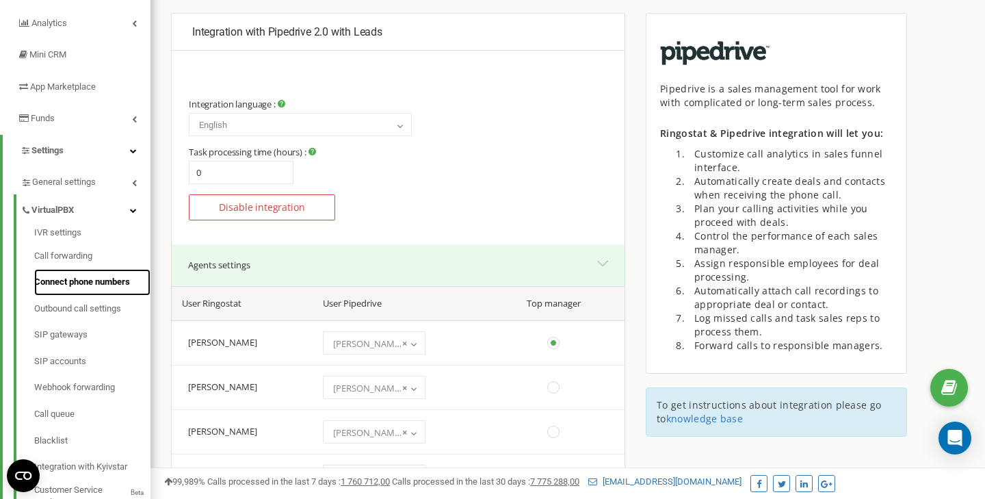
click at [91, 278] on link "Connect phone numbers" at bounding box center [92, 282] width 116 height 27
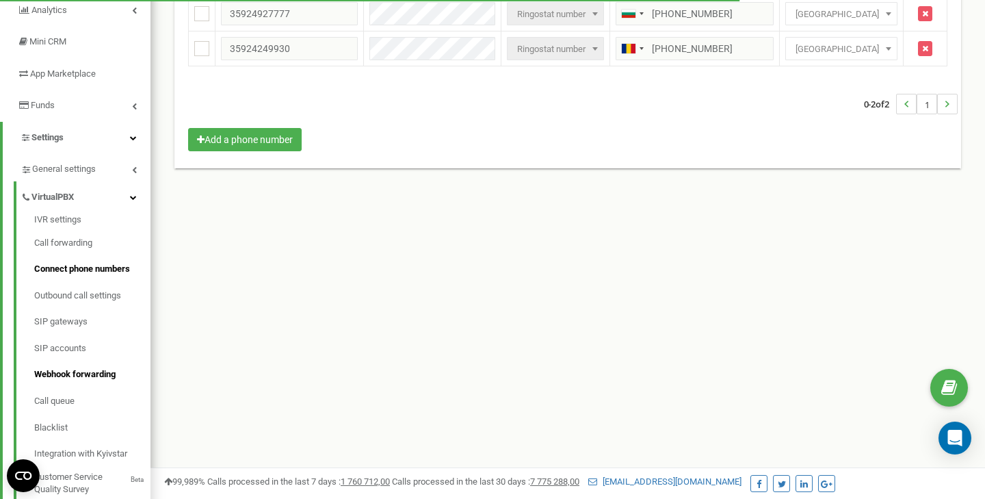
scroll to position [196, 0]
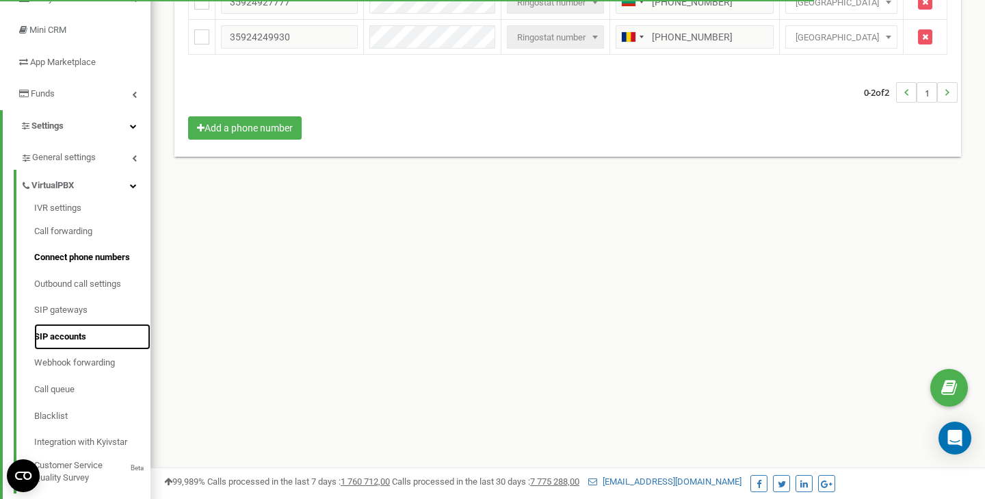
click at [69, 344] on link "SIP accounts" at bounding box center [92, 337] width 116 height 27
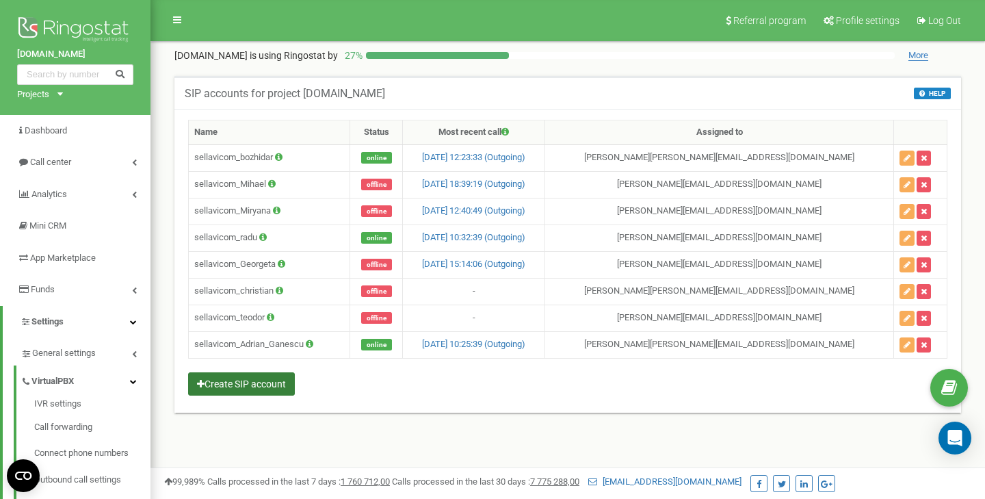
click at [267, 385] on button "Create SIP account" at bounding box center [241, 383] width 107 height 23
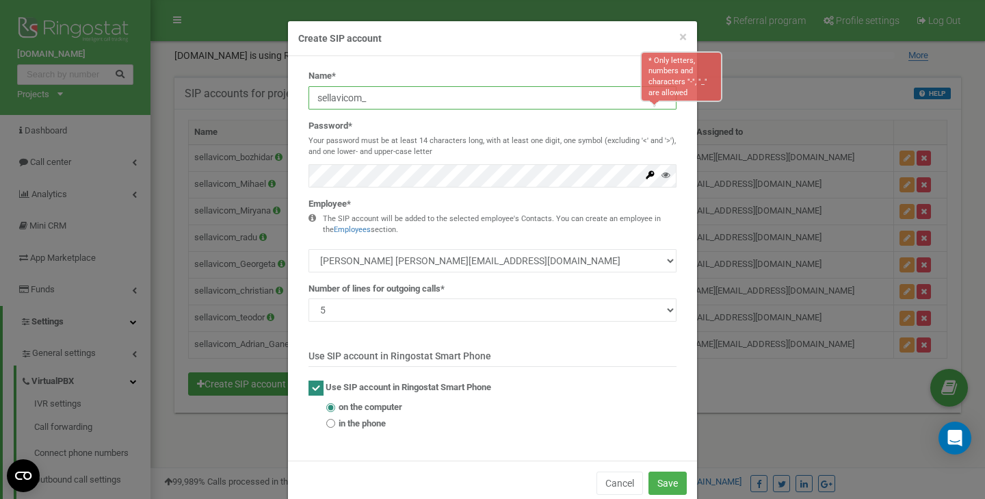
click at [448, 105] on input "sellavicom_" at bounding box center [493, 97] width 368 height 23
paste input "[PERSON_NAME][EMAIL_ADDRESS][DOMAIN_NAME]"
drag, startPoint x: 428, startPoint y: 100, endPoint x: 641, endPoint y: 99, distance: 212.7
click at [630, 99] on input "[EMAIL_ADDRESS][DOMAIN_NAME]" at bounding box center [493, 97] width 368 height 23
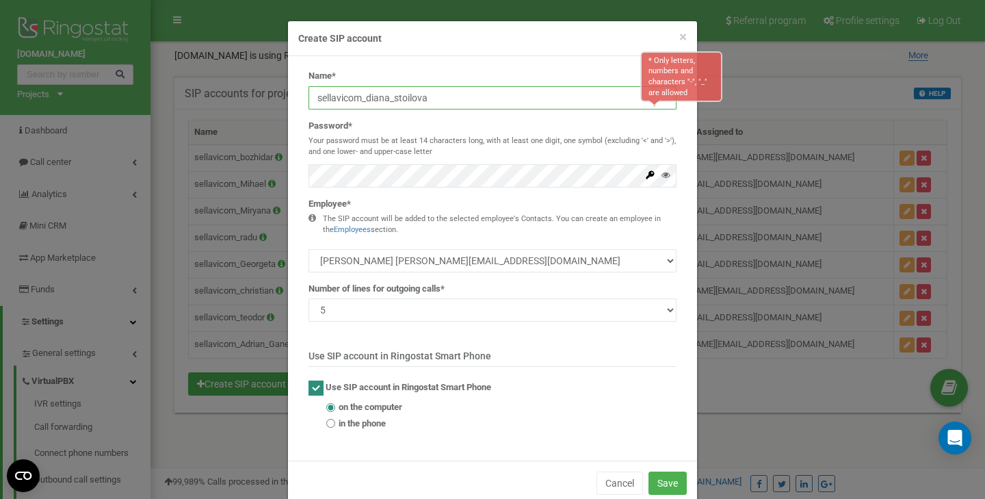
type input "sellavicom_diana_stoilova"
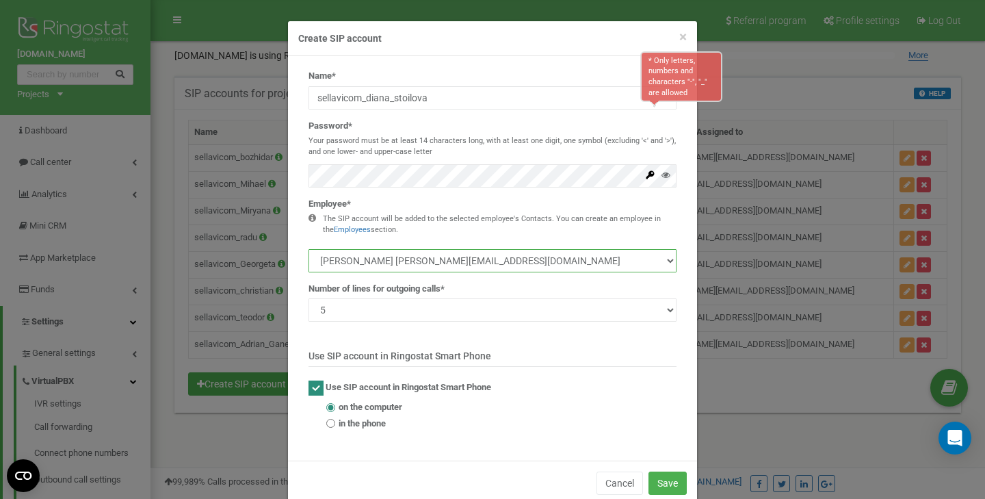
click at [566, 261] on select "[PERSON_NAME] [PERSON_NAME][EMAIL_ADDRESS][DOMAIN_NAME] [PERSON_NAME] [EMAIL_AD…" at bounding box center [493, 260] width 368 height 23
click at [309, 249] on select "[PERSON_NAME] [PERSON_NAME][EMAIL_ADDRESS][DOMAIN_NAME] [PERSON_NAME] [EMAIL_AD…" at bounding box center [493, 260] width 368 height 23
click at [467, 254] on select "[PERSON_NAME] [PERSON_NAME][EMAIL_ADDRESS][DOMAIN_NAME] [PERSON_NAME] [EMAIL_AD…" at bounding box center [493, 260] width 368 height 23
select select "485905"
click at [309, 249] on select "[PERSON_NAME] [PERSON_NAME][EMAIL_ADDRESS][DOMAIN_NAME] [PERSON_NAME] [EMAIL_AD…" at bounding box center [493, 260] width 368 height 23
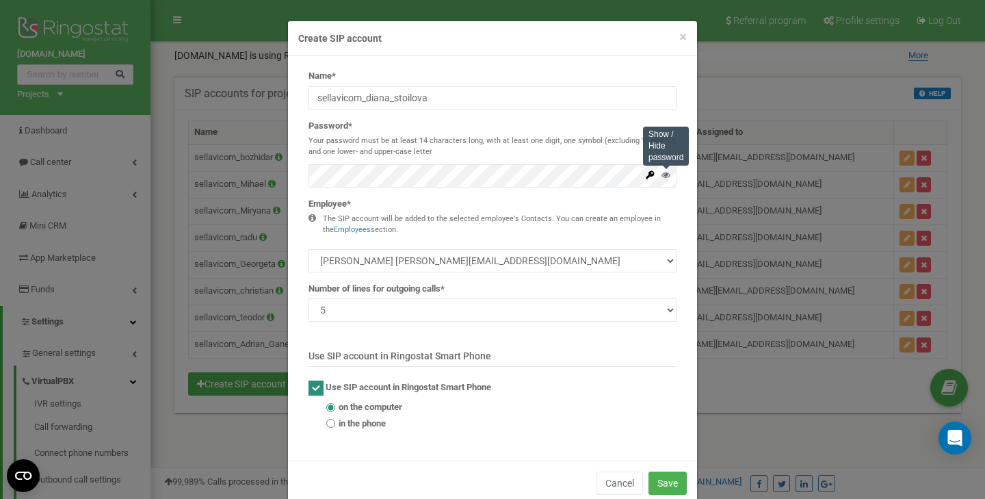
click at [666, 174] on icon at bounding box center [665, 174] width 9 height 9
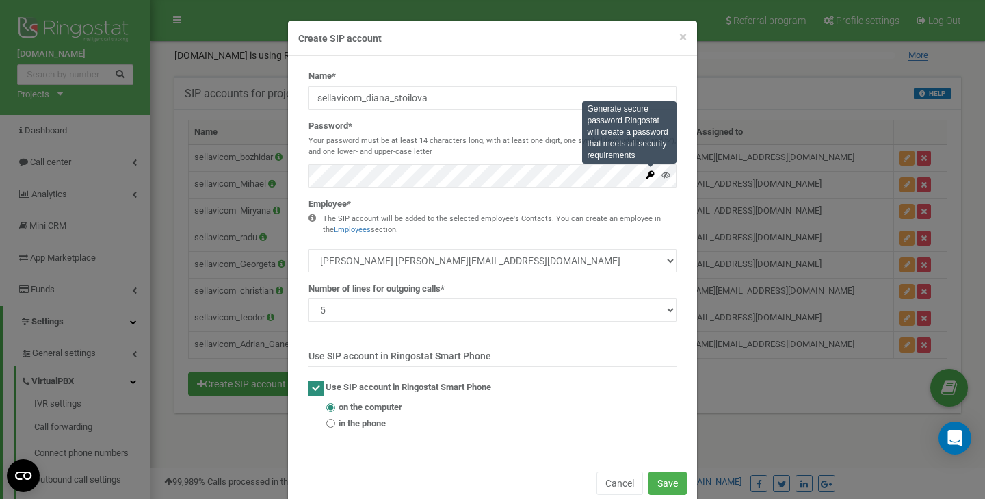
click at [648, 177] on icon at bounding box center [650, 174] width 8 height 8
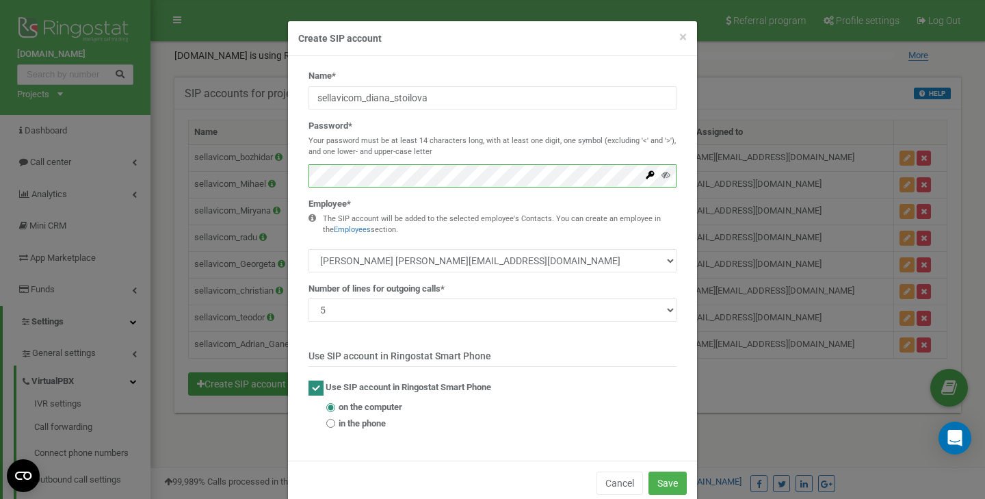
click at [289, 167] on div "Name* sellavicom_diana_stoilova Password* Your password must be at least 14 cha…" at bounding box center [492, 258] width 409 height 404
click at [683, 474] on button "Save" at bounding box center [667, 482] width 38 height 23
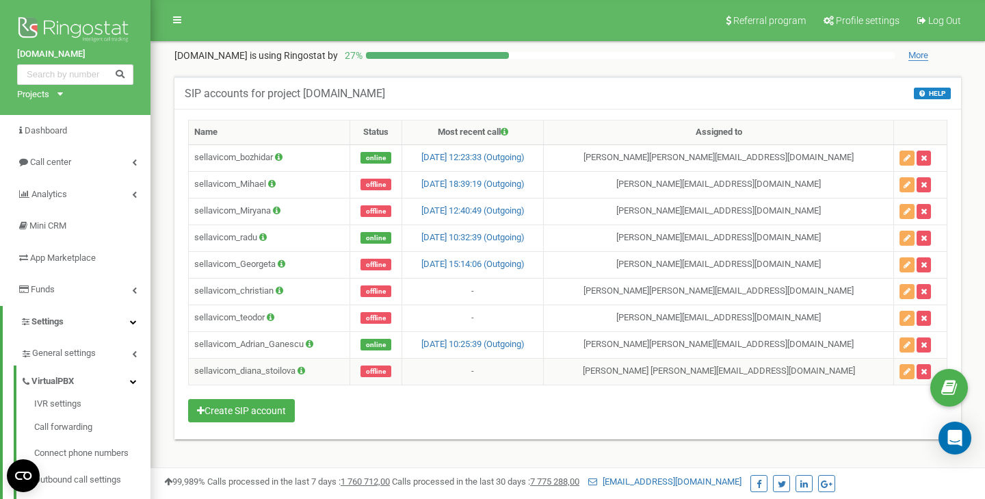
drag, startPoint x: 298, startPoint y: 372, endPoint x: 189, endPoint y: 371, distance: 109.5
click at [189, 371] on td "sellavicom_diana_stoilova" at bounding box center [269, 371] width 161 height 27
copy td "sellavicom_diana_stoilova"
